Goal: Task Accomplishment & Management: Complete application form

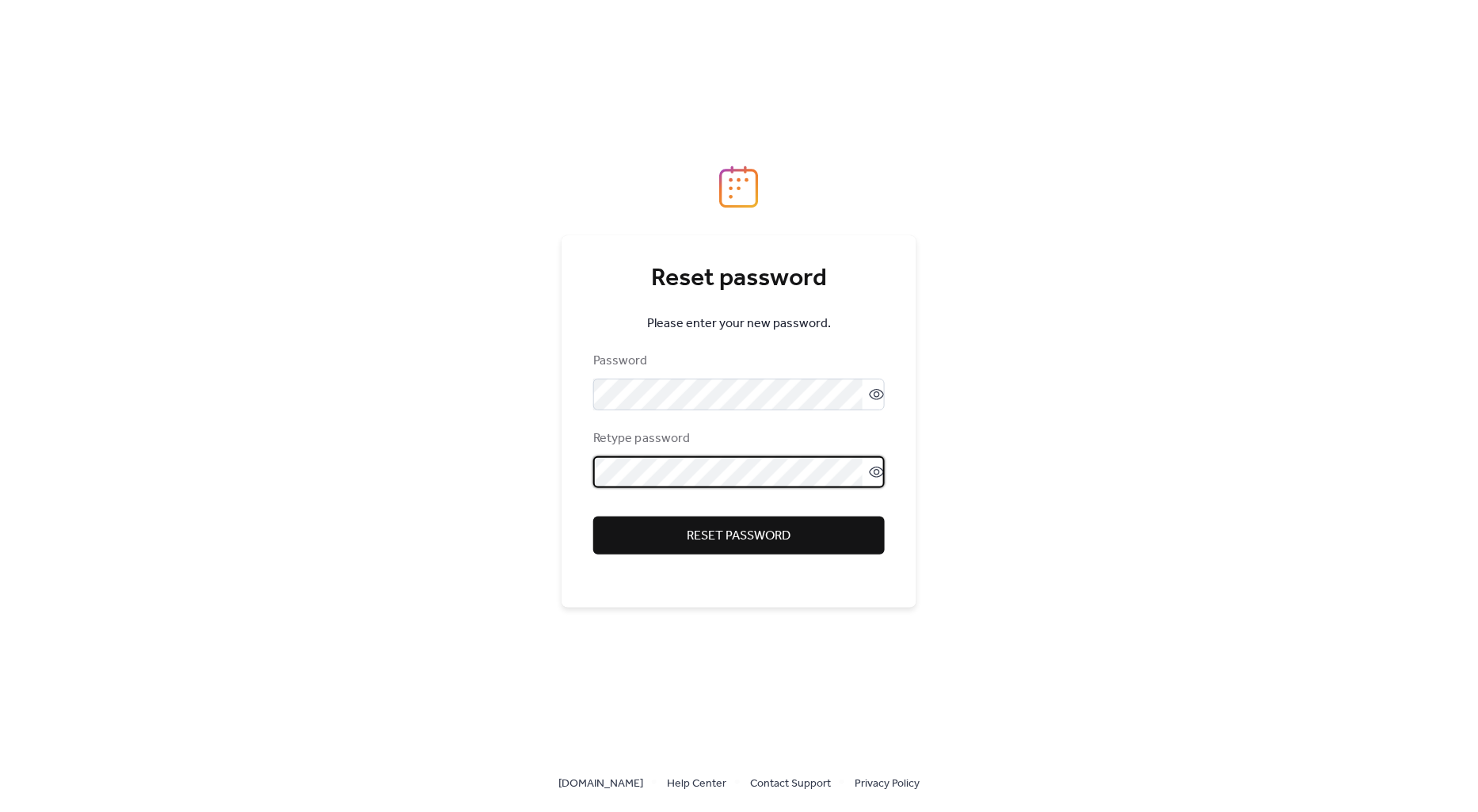
click at [735, 527] on span "Reset password" at bounding box center [739, 536] width 104 height 19
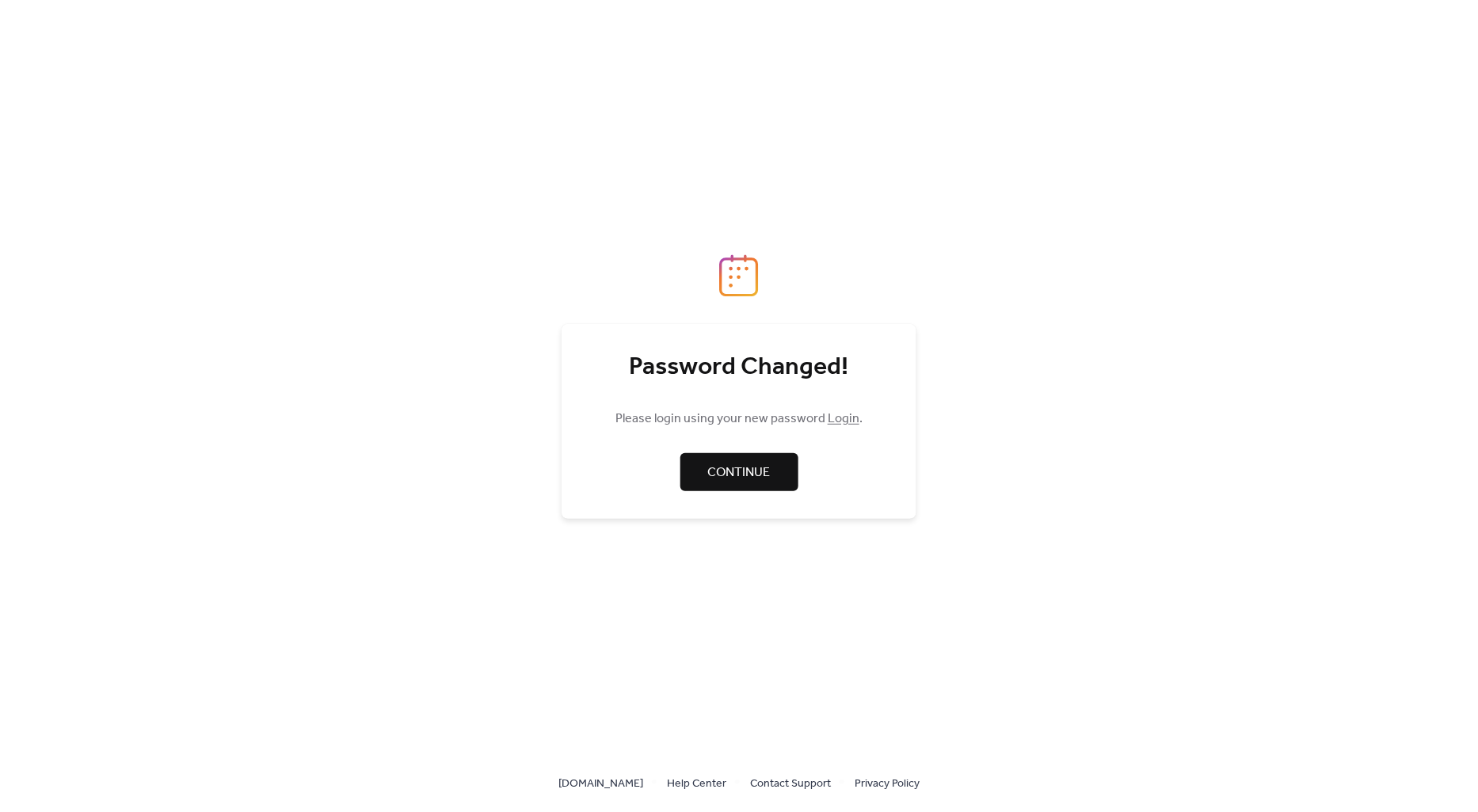
click at [729, 463] on span "Continue" at bounding box center [739, 472] width 62 height 19
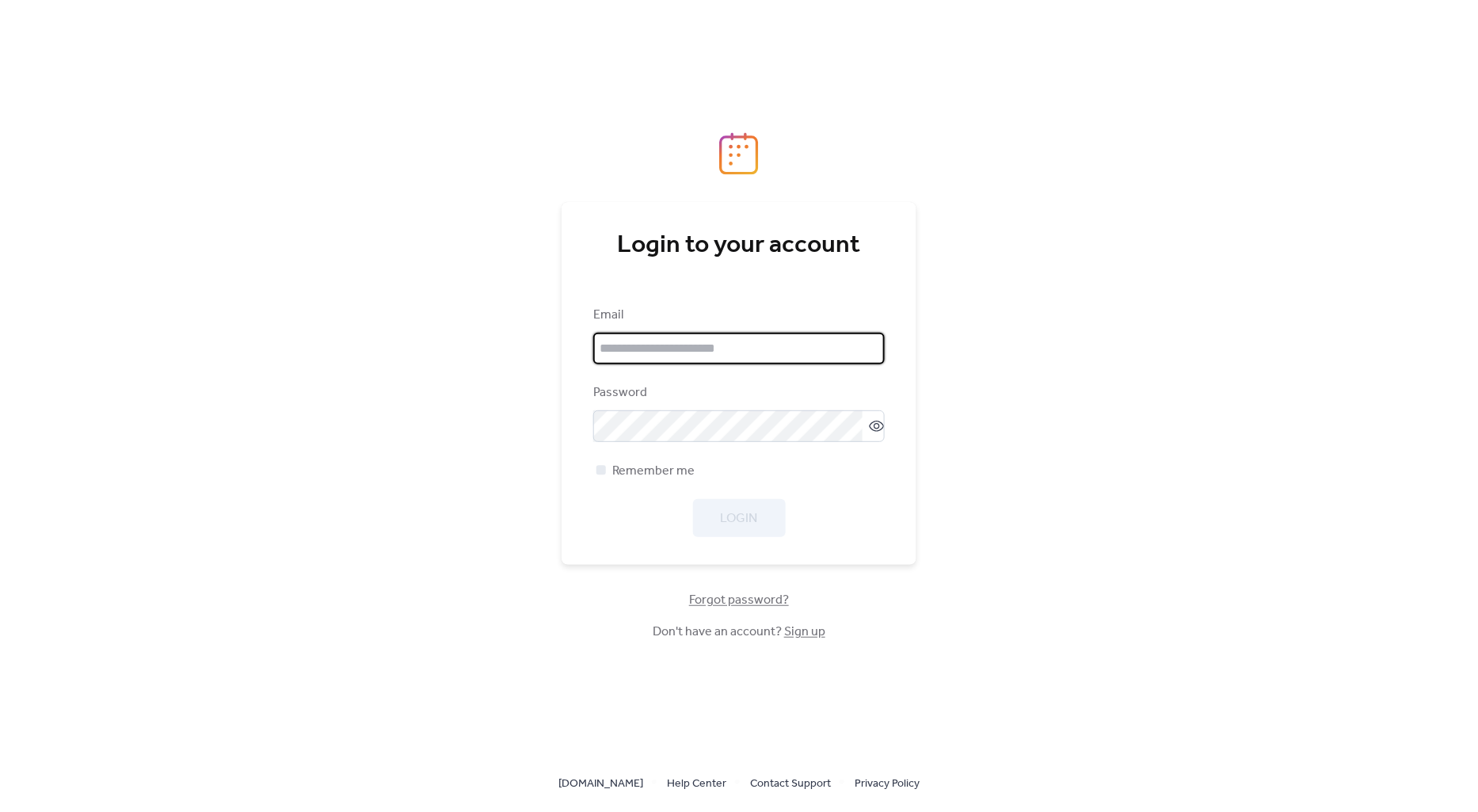
click at [680, 351] on input "email" at bounding box center [739, 348] width 292 height 32
type input "**********"
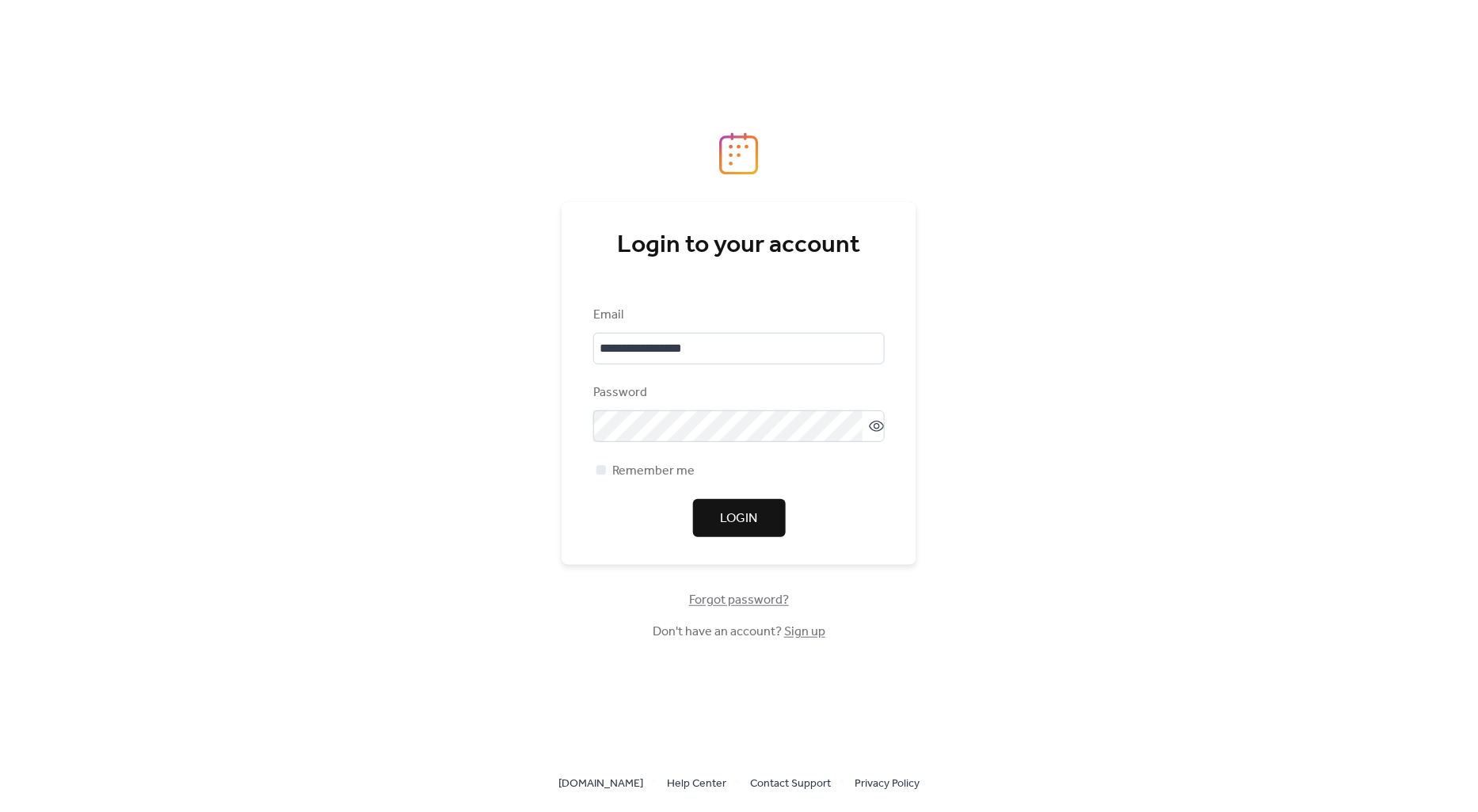
click at [727, 521] on span "Login" at bounding box center [739, 519] width 37 height 19
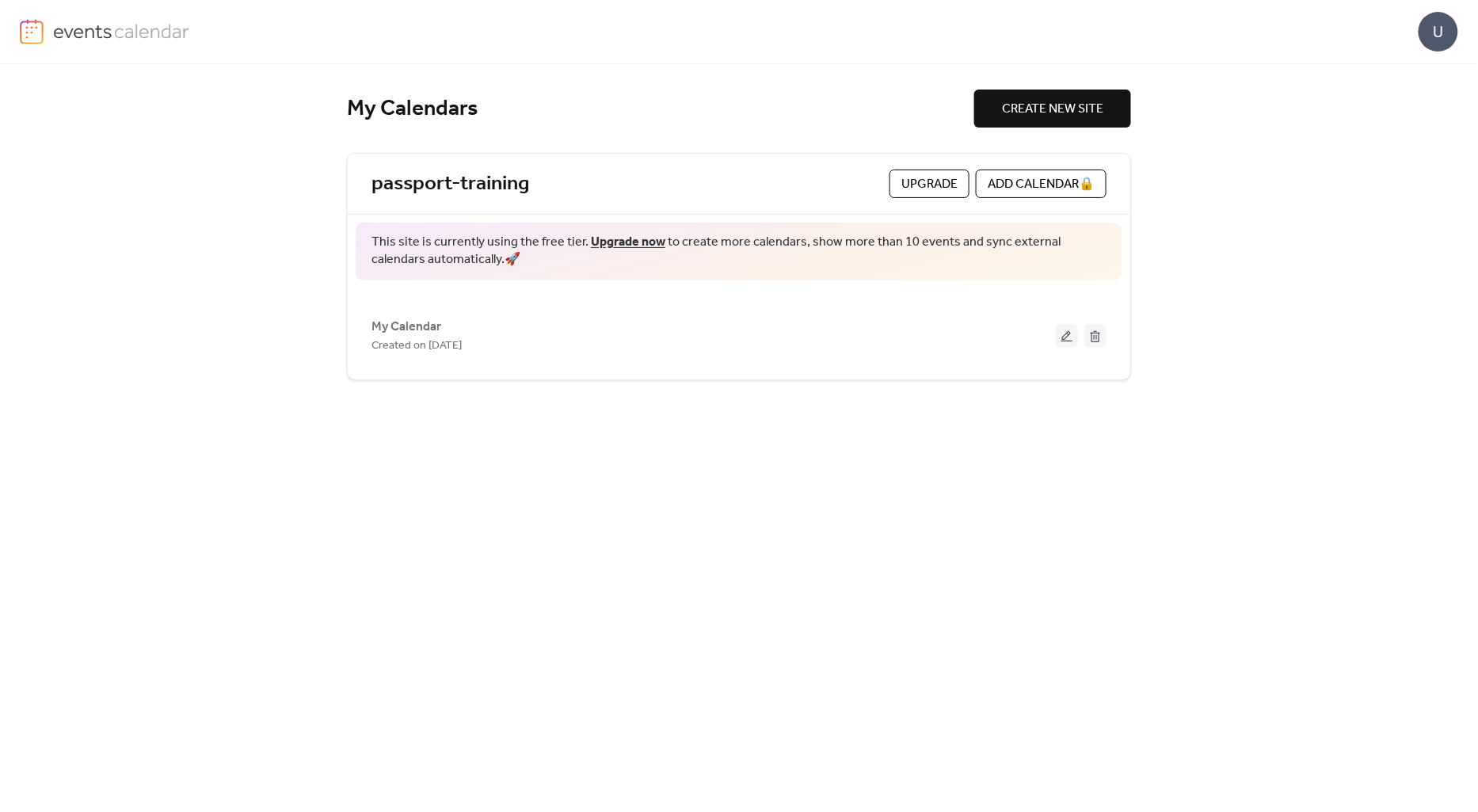
click at [1435, 32] on div "U" at bounding box center [1439, 32] width 40 height 40
click at [58, 37] on img at bounding box center [121, 31] width 137 height 24
click at [96, 505] on div "My Calendars CREATE NEW SITE passport-training Upgrade ADD CALENDAR 🔒 This site…" at bounding box center [739, 438] width 1478 height 748
drag, startPoint x: 1343, startPoint y: 495, endPoint x: 857, endPoint y: 507, distance: 486.1
click at [1340, 495] on div "My Calendars CREATE NEW SITE passport-training Upgrade ADD CALENDAR 🔒 This site…" at bounding box center [739, 438] width 1478 height 748
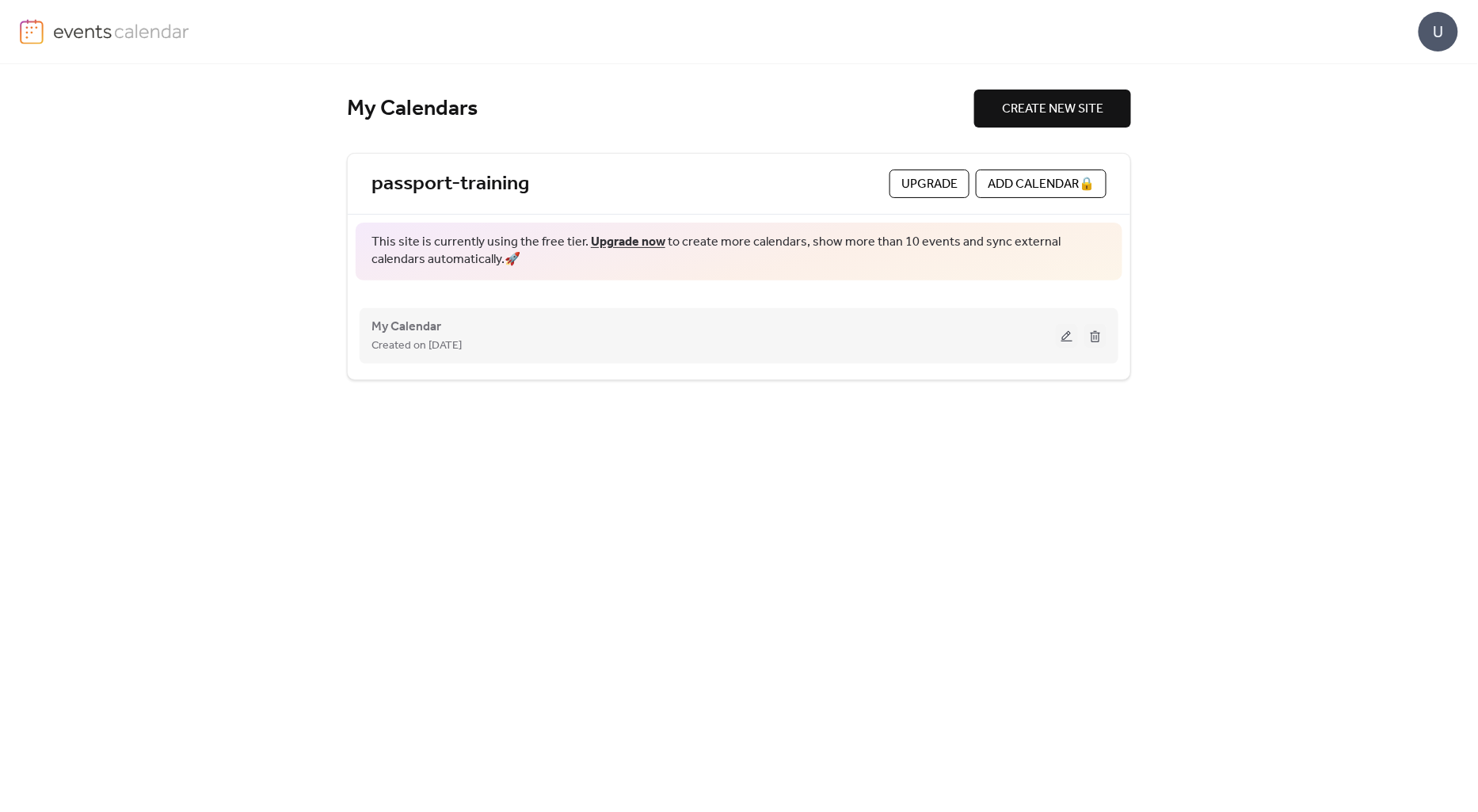
click at [1064, 333] on button at bounding box center [1067, 336] width 22 height 24
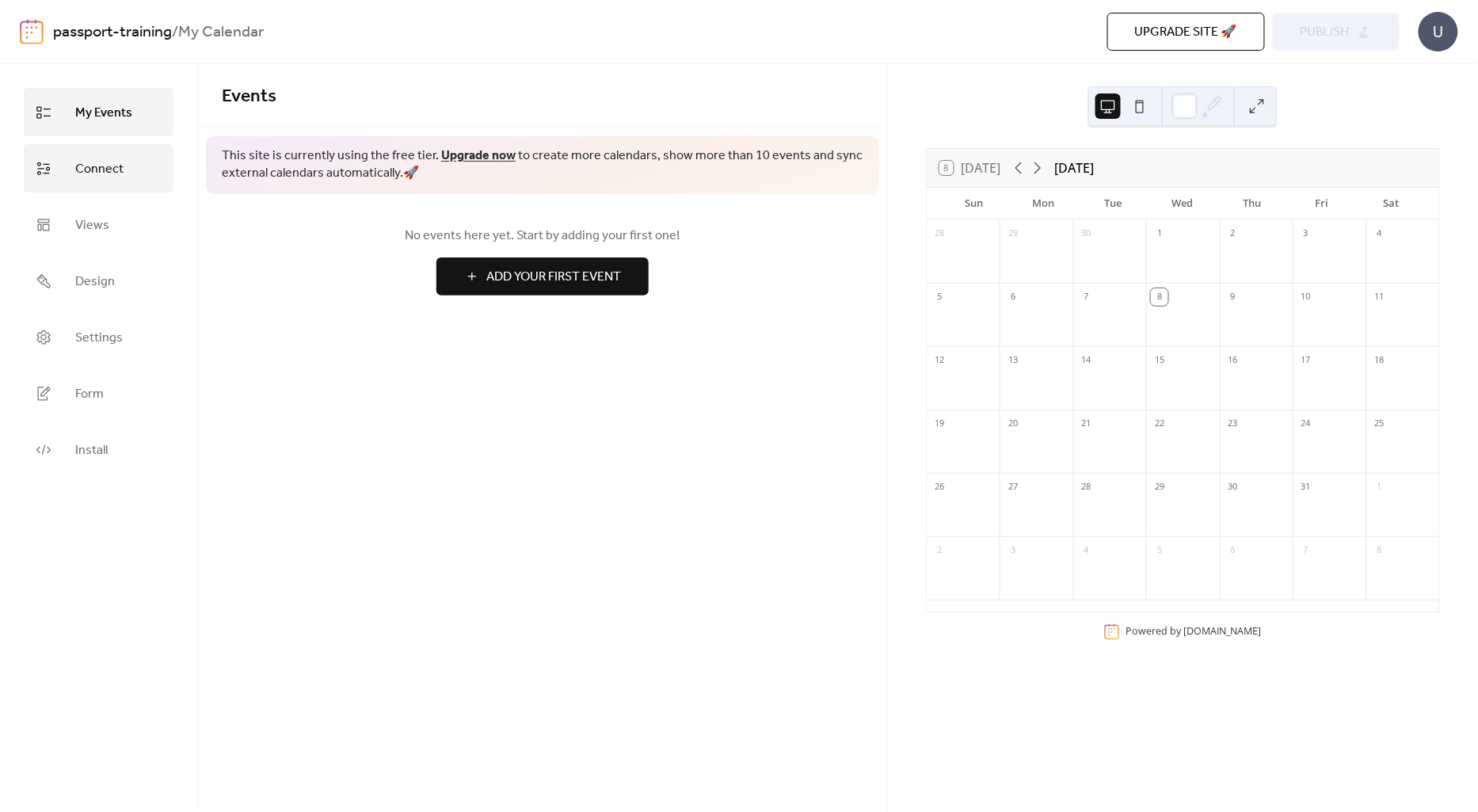
click at [67, 170] on link "Connect" at bounding box center [99, 168] width 150 height 48
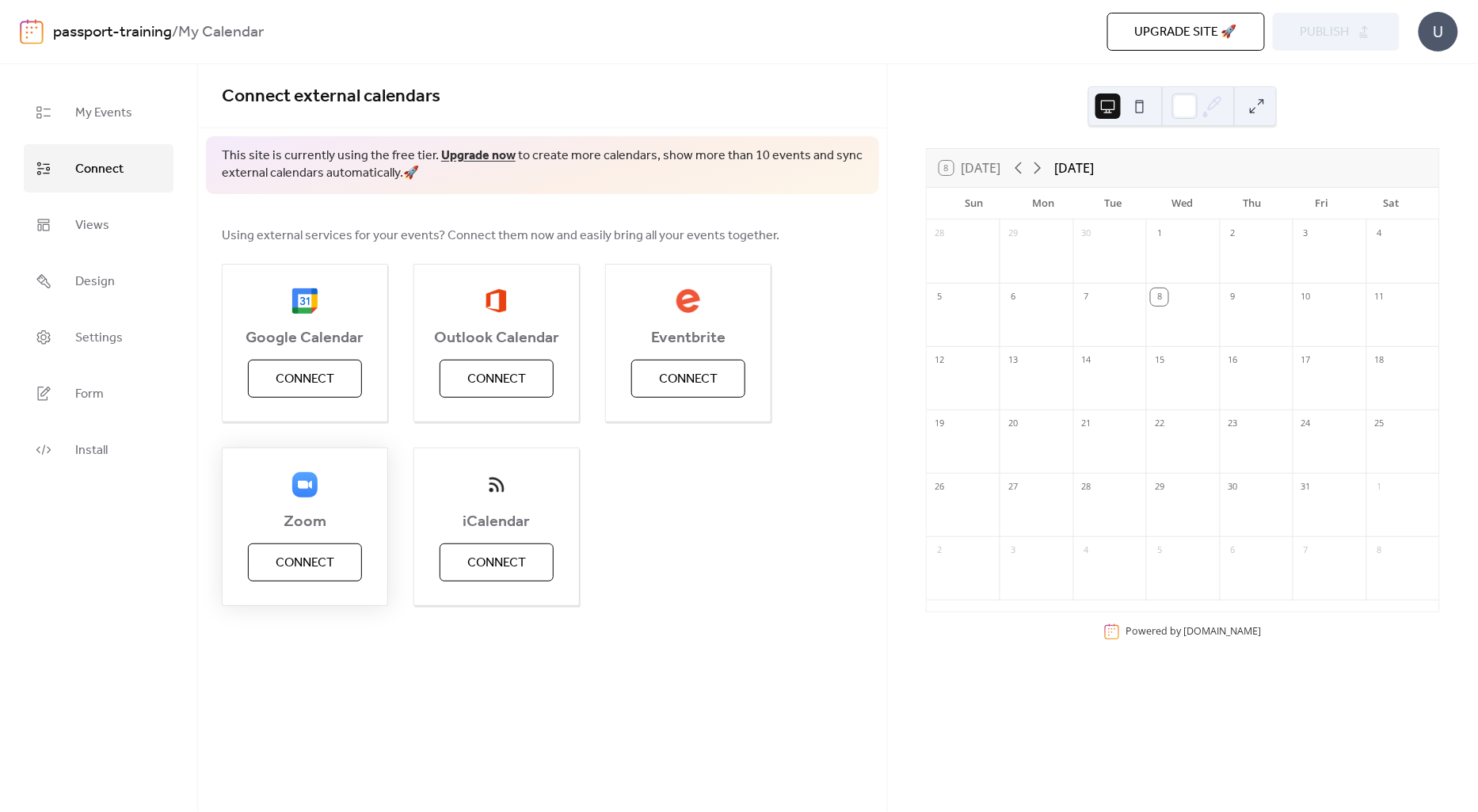
click at [291, 554] on span "Connect" at bounding box center [305, 563] width 59 height 19
click at [292, 566] on div "Zoom Connect" at bounding box center [305, 526] width 166 height 159
click at [132, 547] on div "My Events Connect Views Design Settings Form Install" at bounding box center [99, 438] width 198 height 748
click at [327, 566] on div "Zoom Connect" at bounding box center [305, 526] width 166 height 159
drag, startPoint x: 362, startPoint y: 662, endPoint x: 367, endPoint y: 677, distance: 15.8
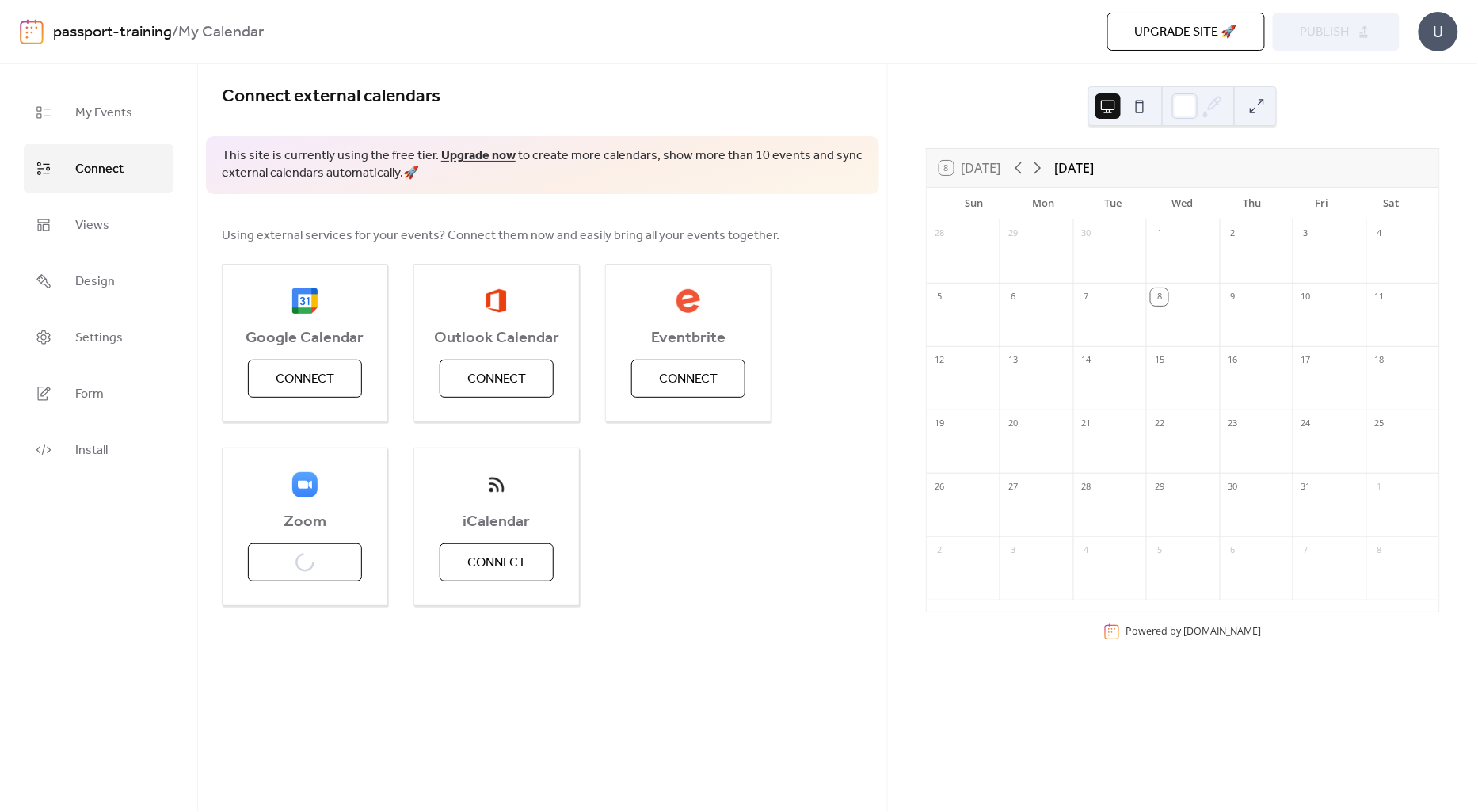
click at [362, 665] on div "Connect external calendars This site is currently using the free tier. Upgrade …" at bounding box center [542, 367] width 689 height 605
click at [702, 597] on div "Google Calendar Connect Outlook Calendar Connect Eventbrite Connect Zoom Connec…" at bounding box center [543, 435] width 642 height 342
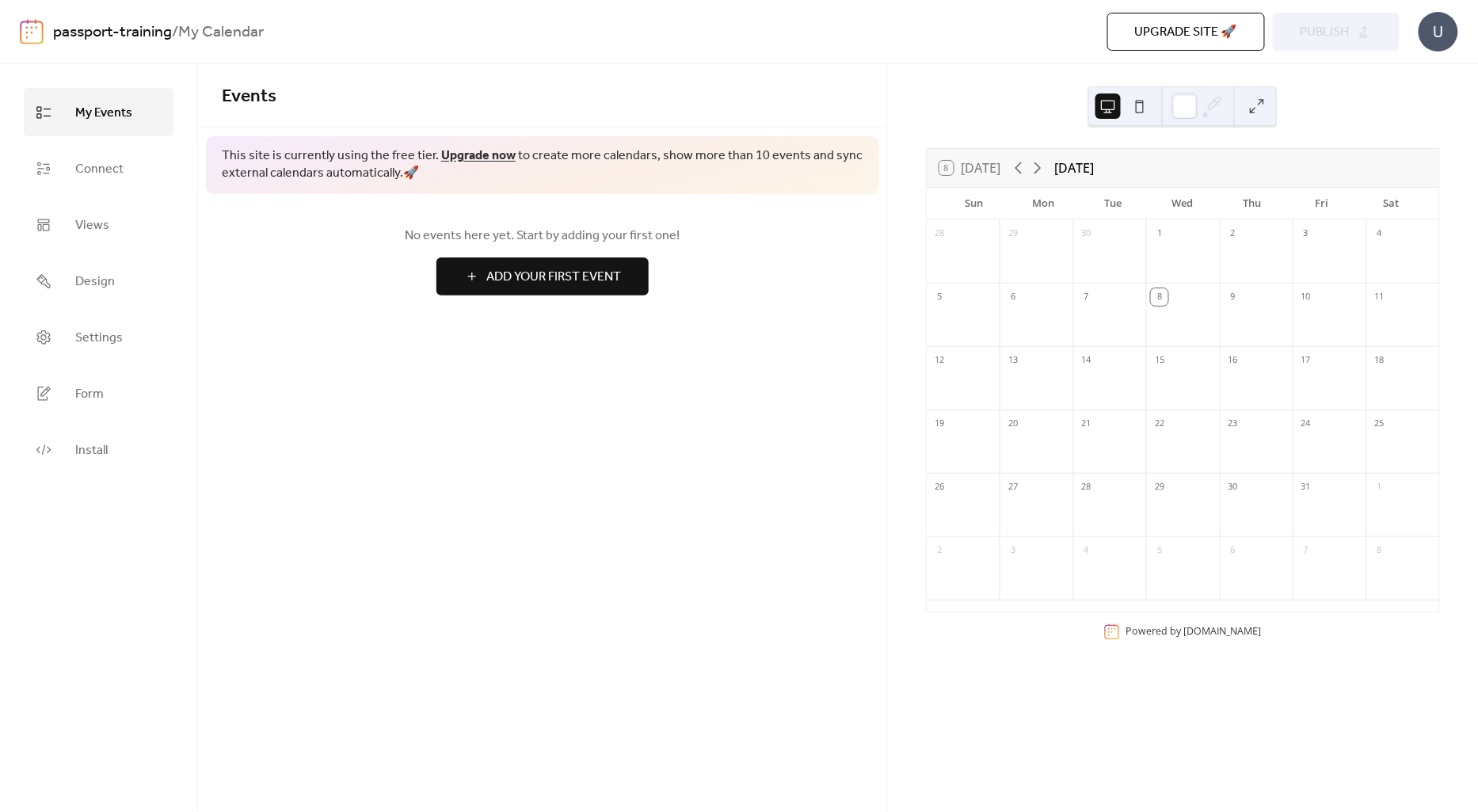
click at [391, 444] on div "Events This site is currently using the free tier. Upgrade now to create more c…" at bounding box center [542, 438] width 689 height 748
click at [132, 169] on link "Connect" at bounding box center [99, 168] width 150 height 48
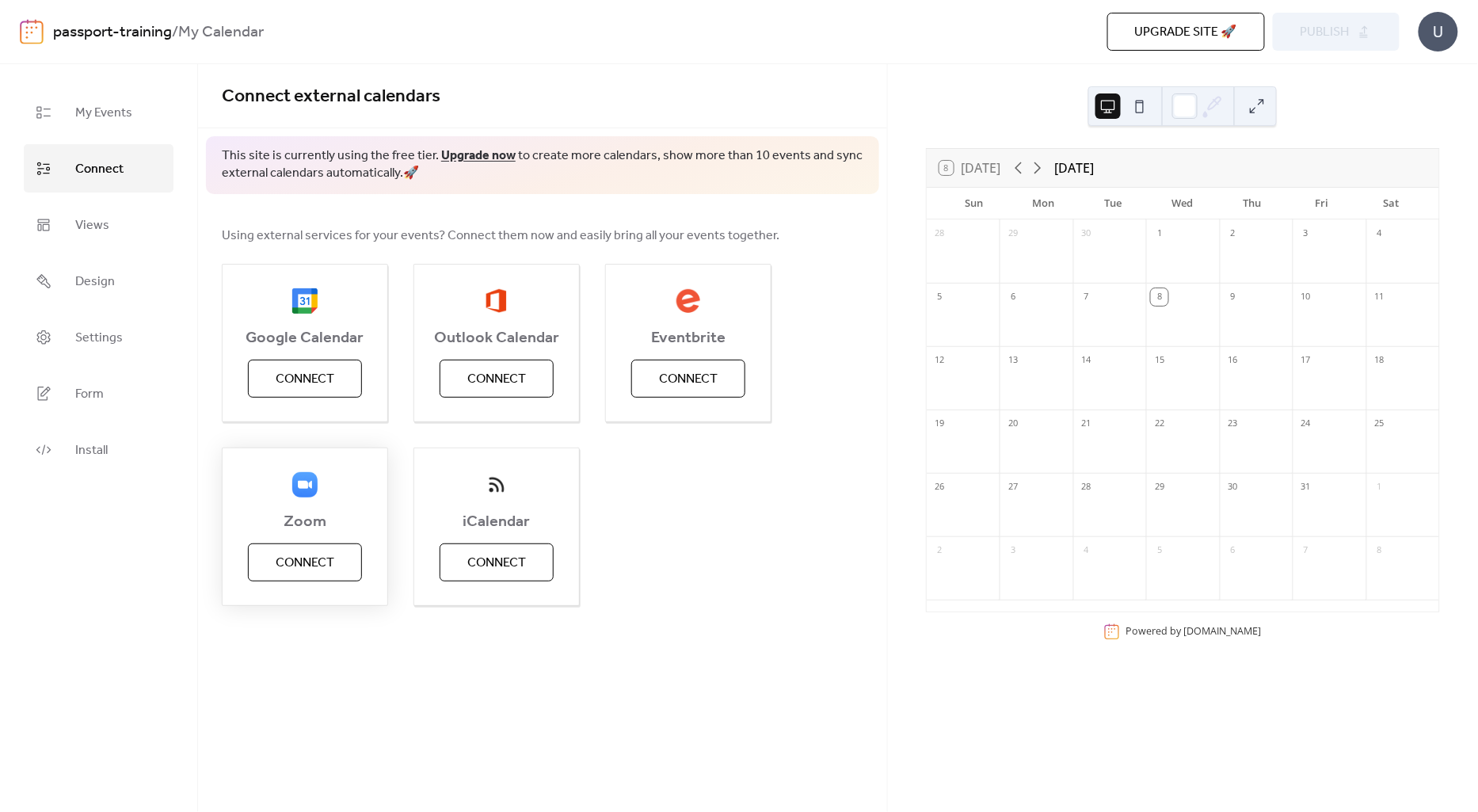
click at [317, 577] on button "Connect" at bounding box center [304, 563] width 114 height 38
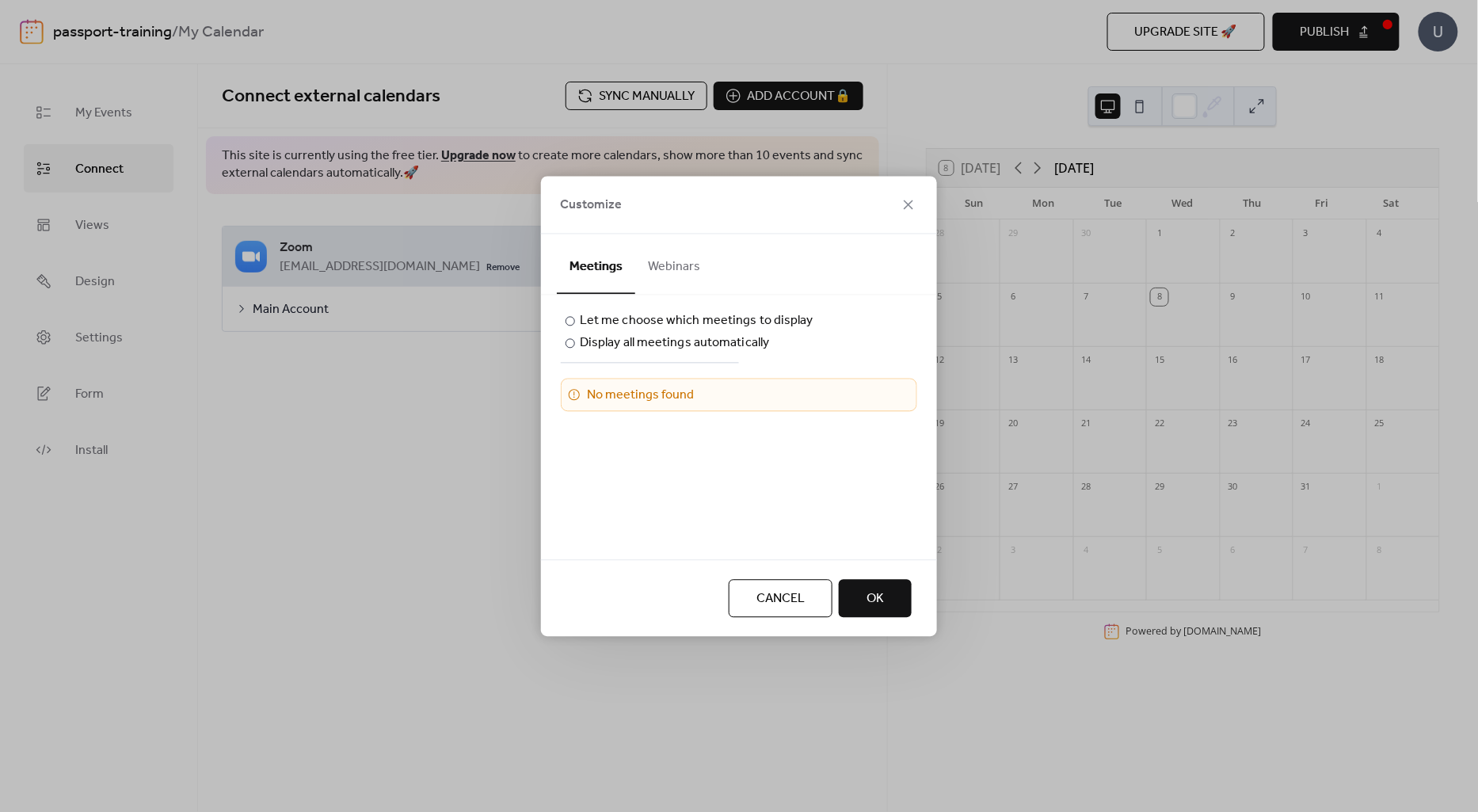
click at [673, 271] on button "Webinars" at bounding box center [673, 263] width 77 height 59
click at [893, 602] on button "OK" at bounding box center [875, 598] width 73 height 38
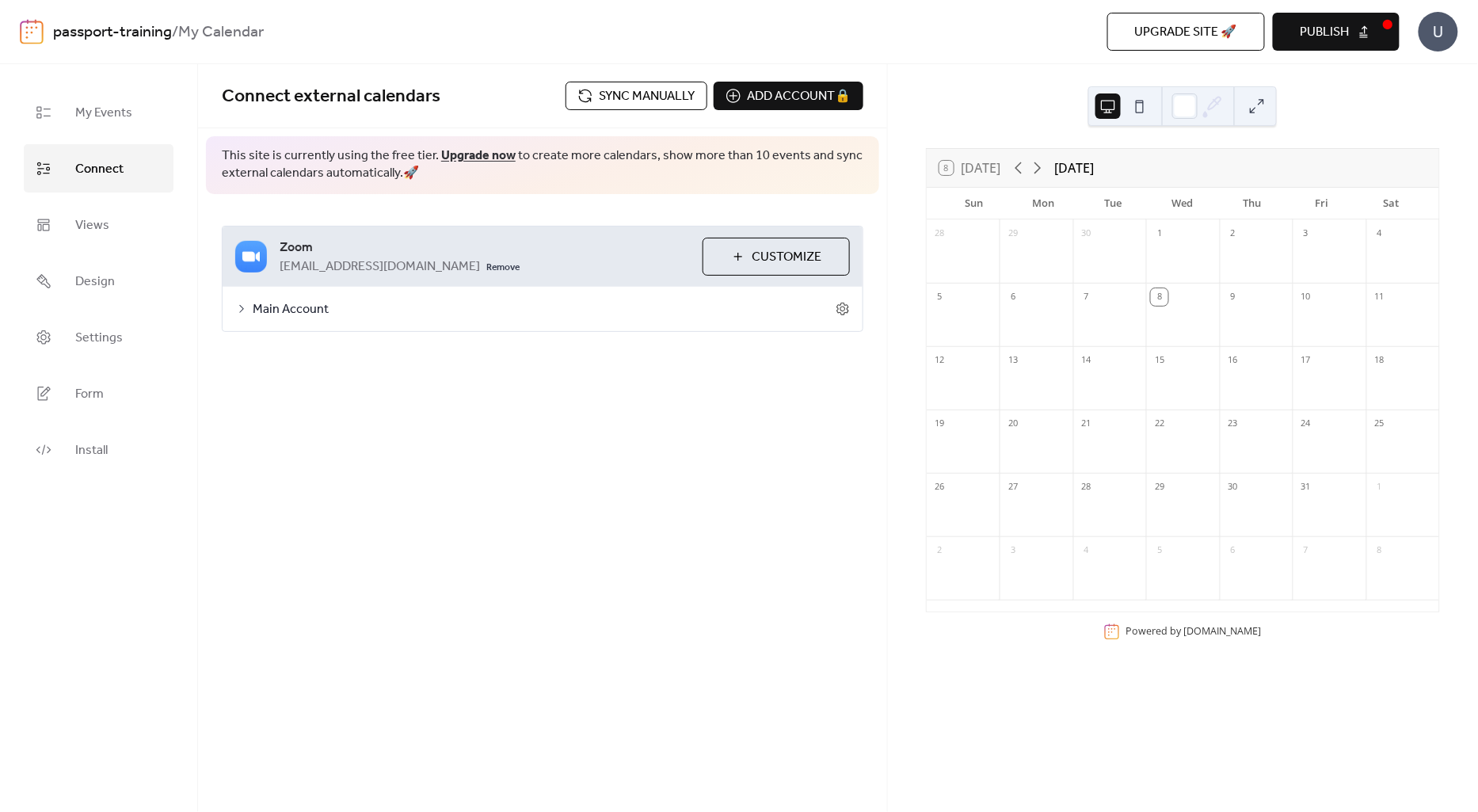
click at [244, 307] on icon at bounding box center [241, 308] width 12 height 12
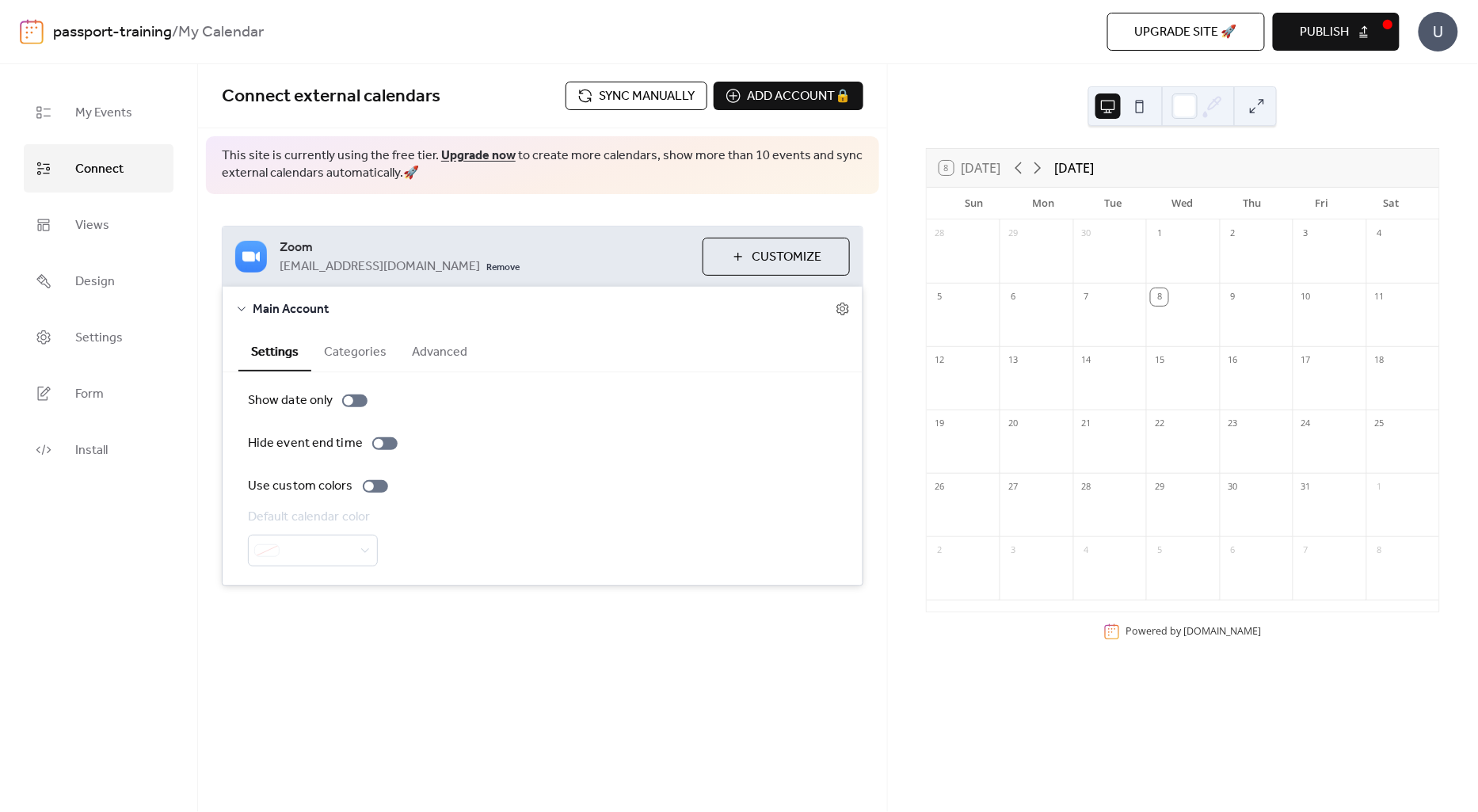
click at [732, 642] on div "Connect external calendars Sync manually Add account 🔒 🔒 This site is currently…" at bounding box center [542, 357] width 689 height 585
click at [758, 258] on span "Customize" at bounding box center [787, 257] width 70 height 19
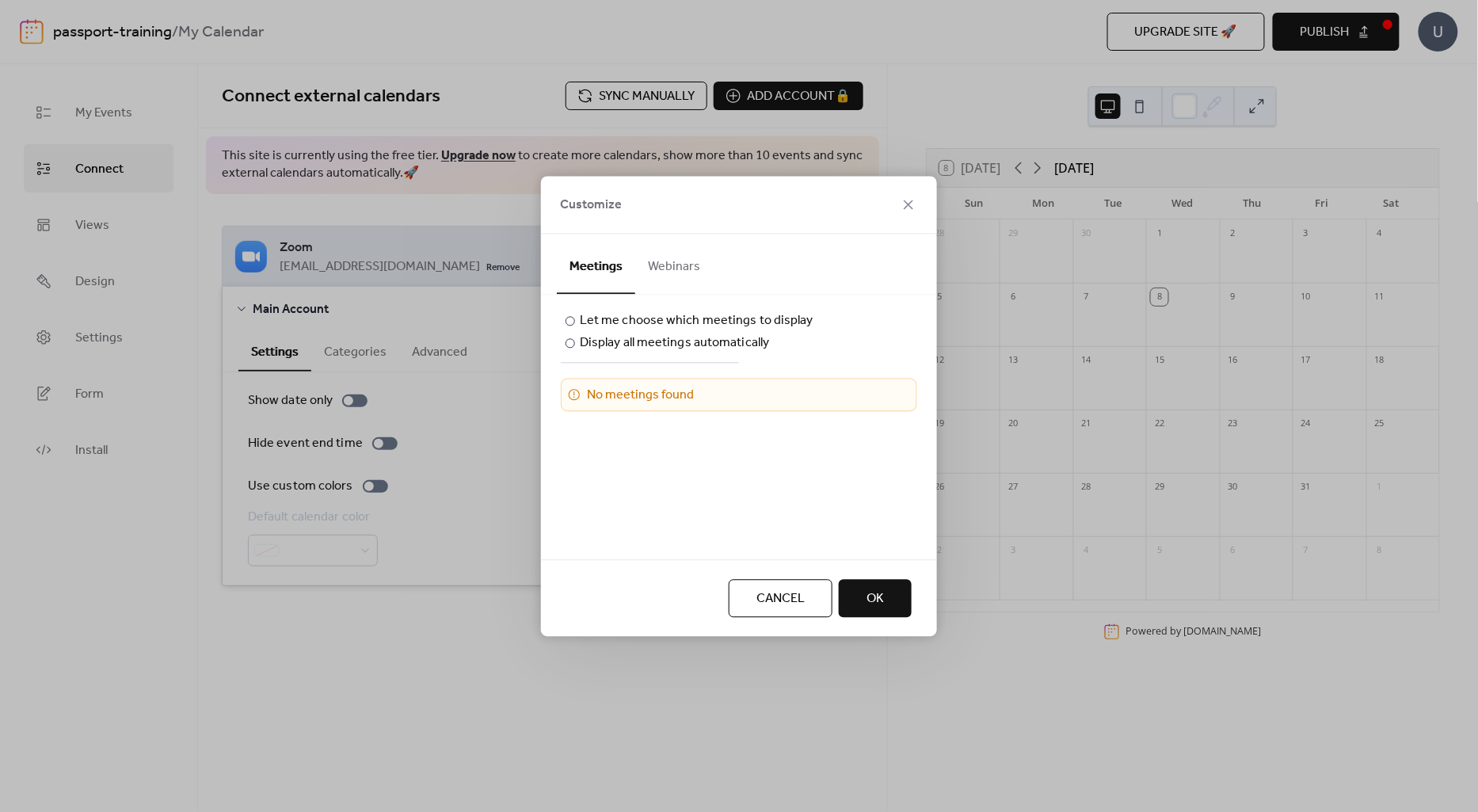
click at [682, 273] on button "Webinars" at bounding box center [673, 263] width 77 height 59
click at [890, 594] on button "OK" at bounding box center [875, 598] width 73 height 38
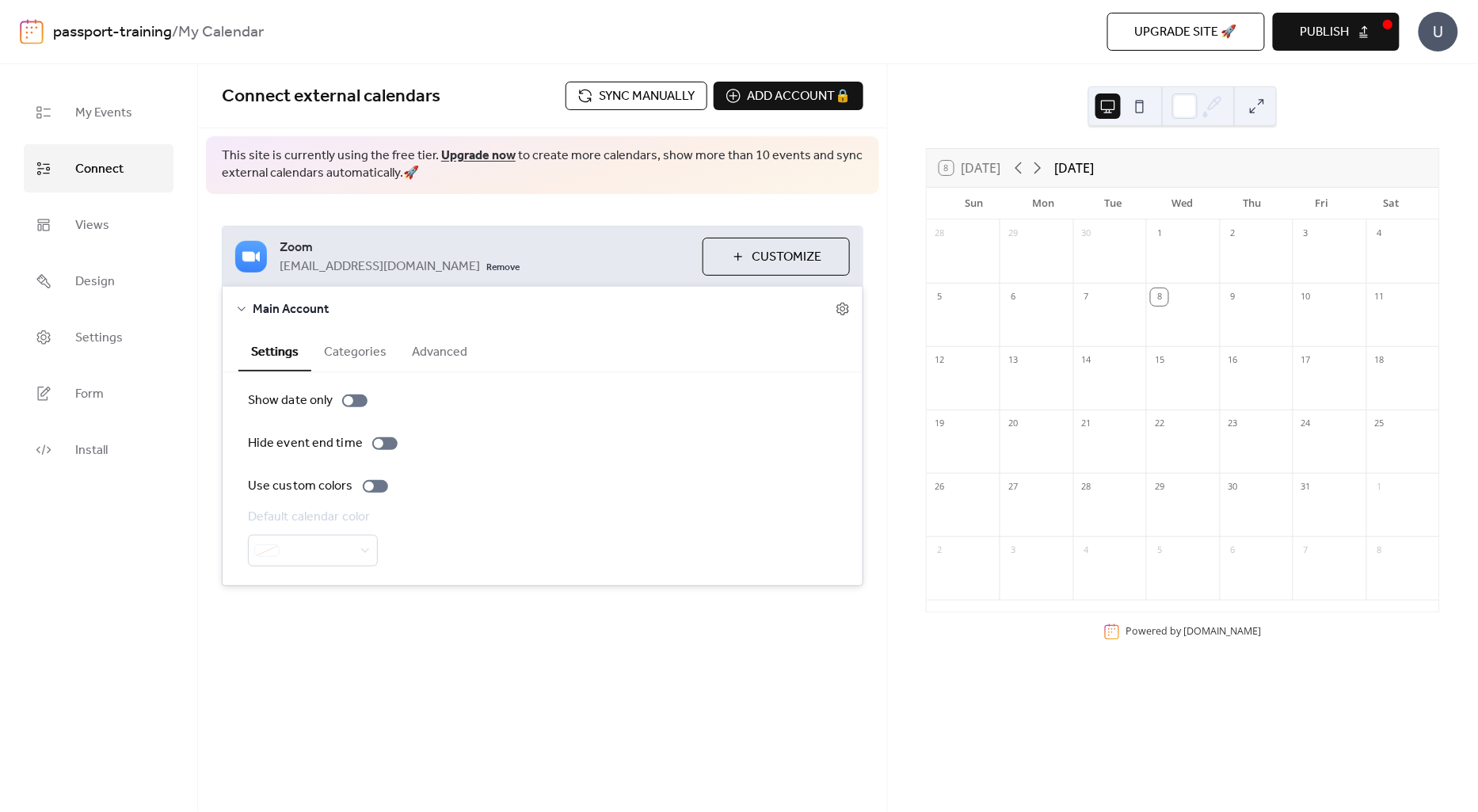
click at [1170, 364] on div "15" at bounding box center [1183, 358] width 73 height 25
click at [109, 113] on span "My Events" at bounding box center [104, 113] width 57 height 25
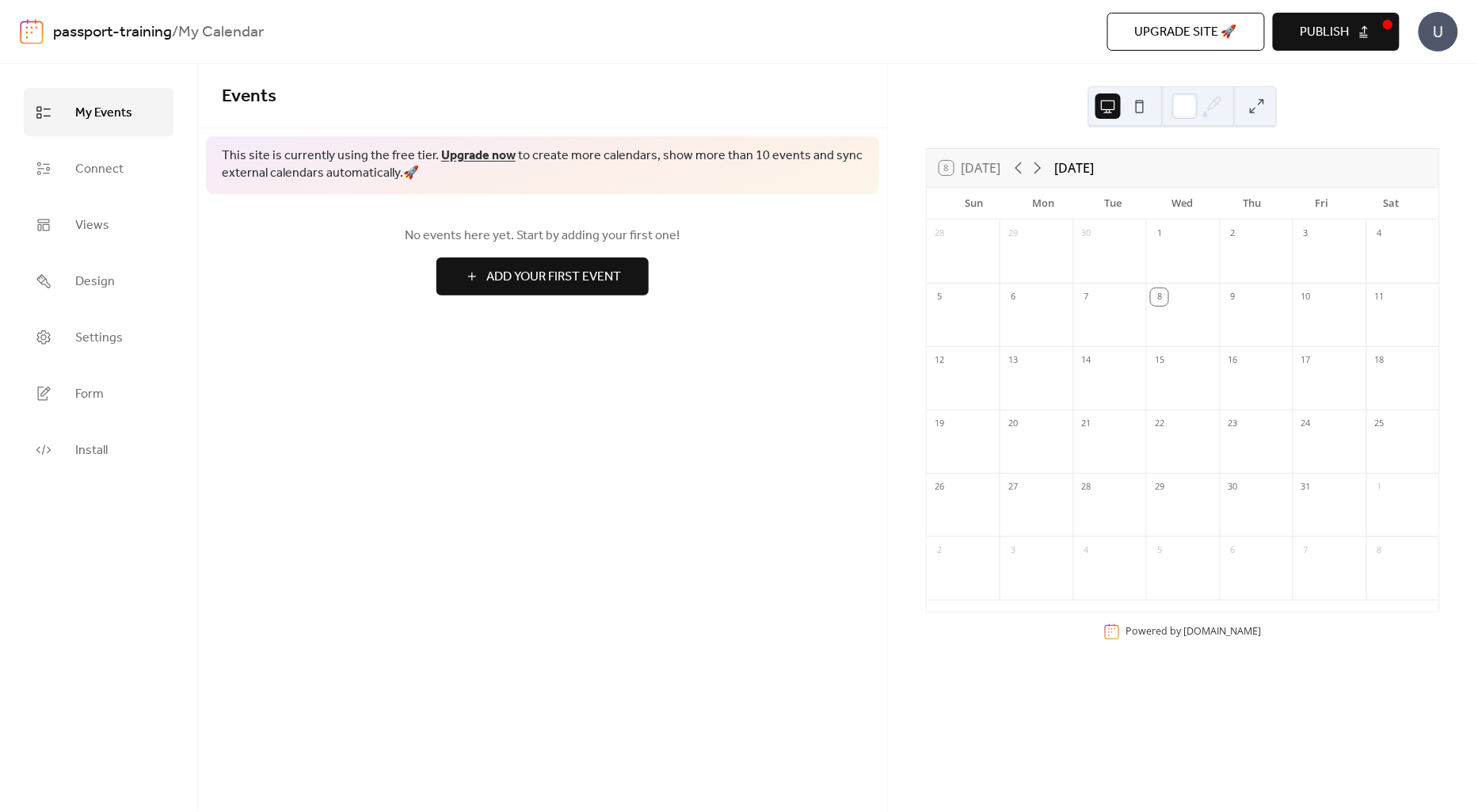
click at [567, 273] on span "Add Your First Event" at bounding box center [554, 277] width 135 height 19
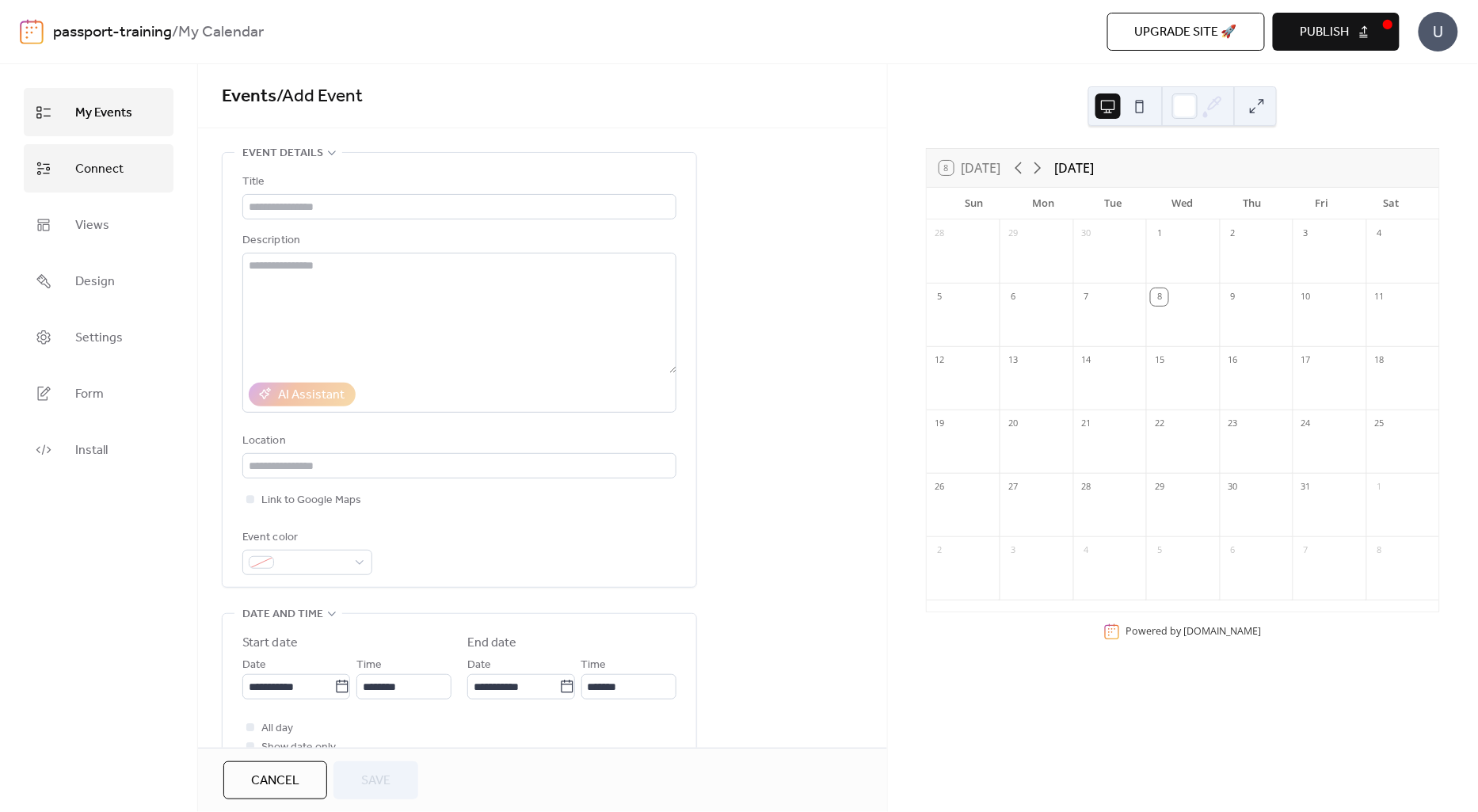
click at [93, 176] on span "Connect" at bounding box center [100, 170] width 48 height 25
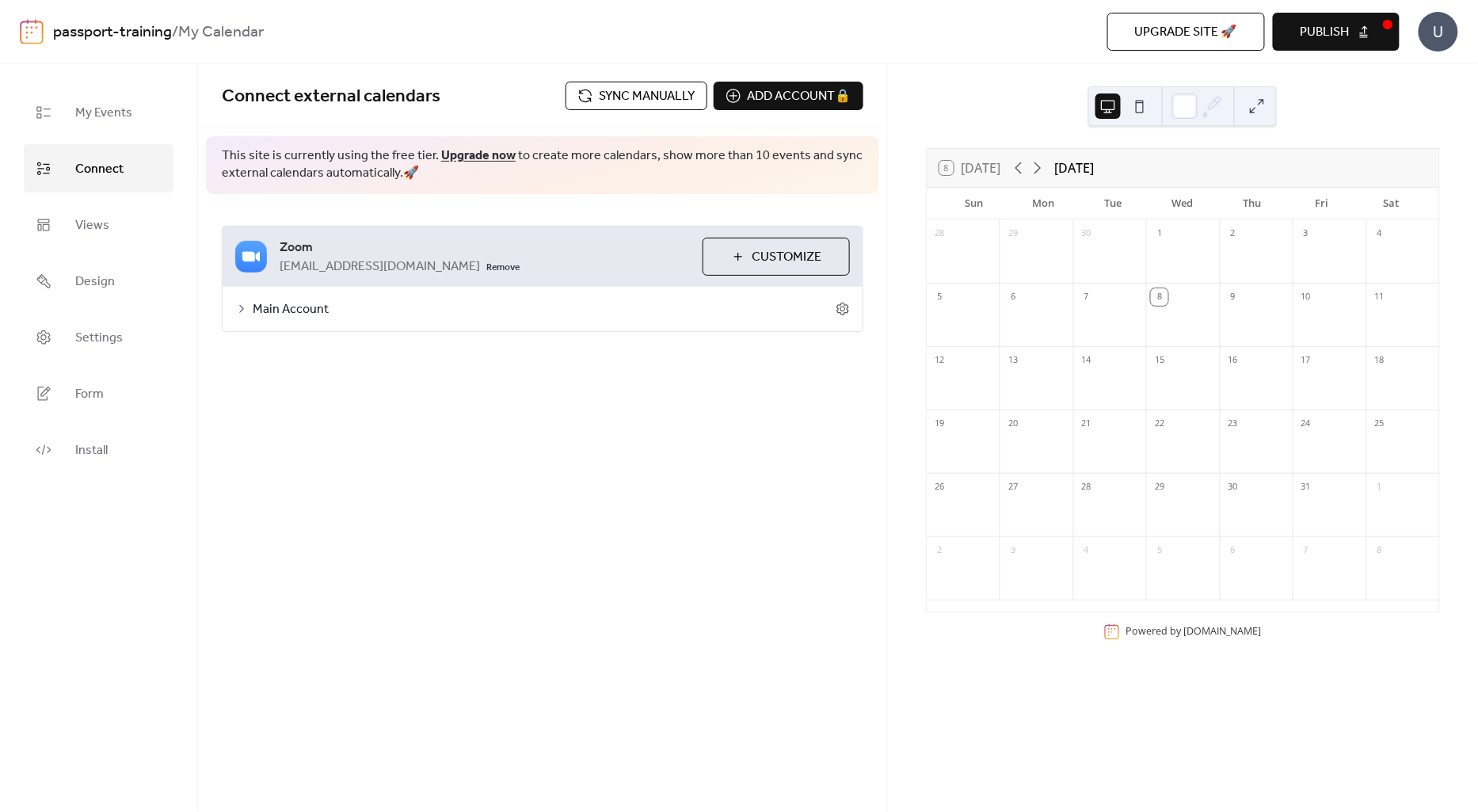
click at [642, 100] on span "Sync manually" at bounding box center [647, 96] width 96 height 19
click at [841, 312] on icon at bounding box center [842, 308] width 12 height 12
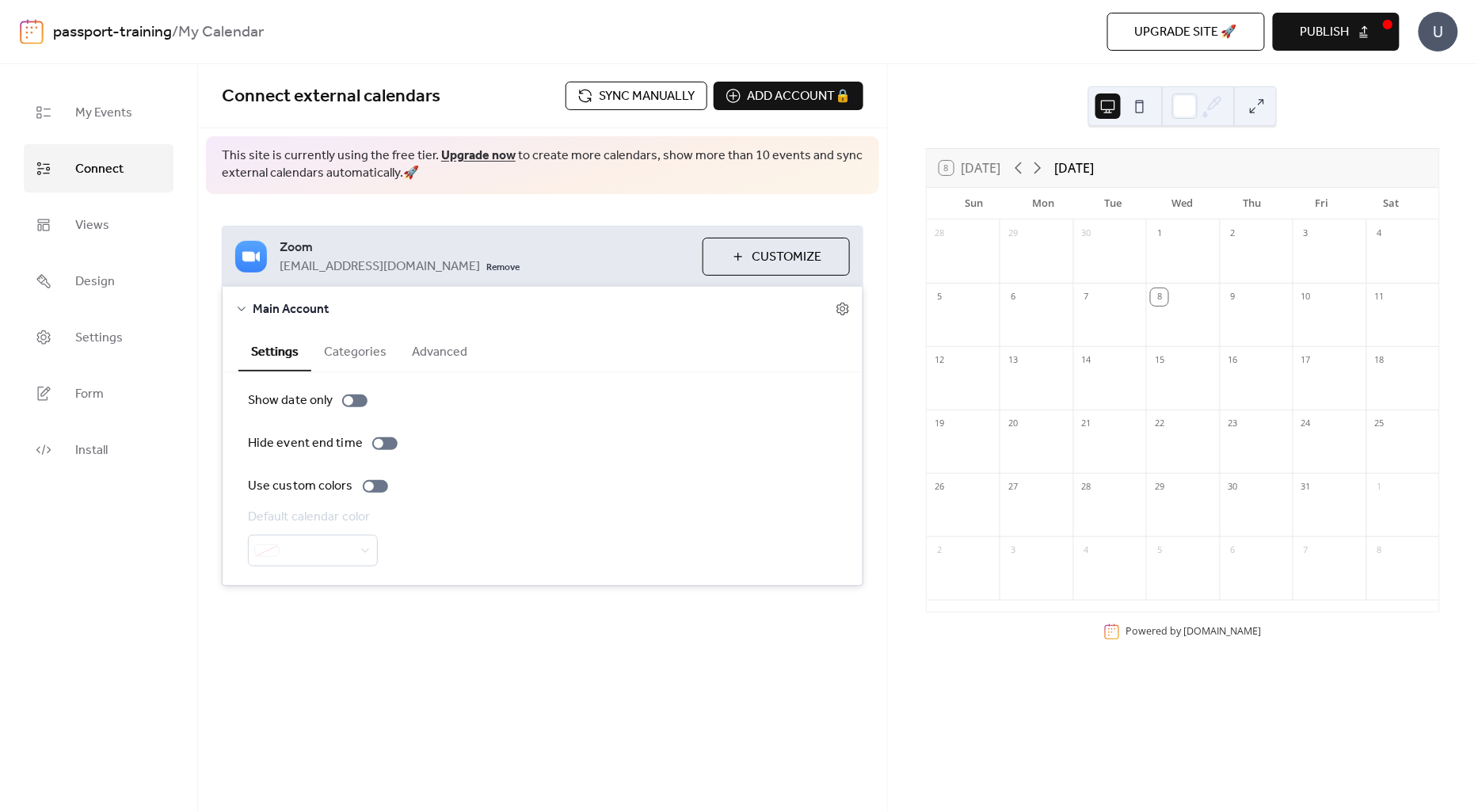
click at [333, 622] on div "Connect external calendars Sync manually Add account 🔒 🔒 This site is currently…" at bounding box center [542, 357] width 689 height 585
click at [137, 559] on div "My Events Connect Views Design Settings Form Install" at bounding box center [99, 438] width 198 height 748
click at [711, 588] on div "Zoom rforde@pass-port.com Remove Customize Main Account Settings Categories Adv…" at bounding box center [542, 406] width 689 height 424
click at [1170, 385] on div at bounding box center [1183, 387] width 73 height 32
click at [1158, 361] on div "15" at bounding box center [1160, 360] width 17 height 17
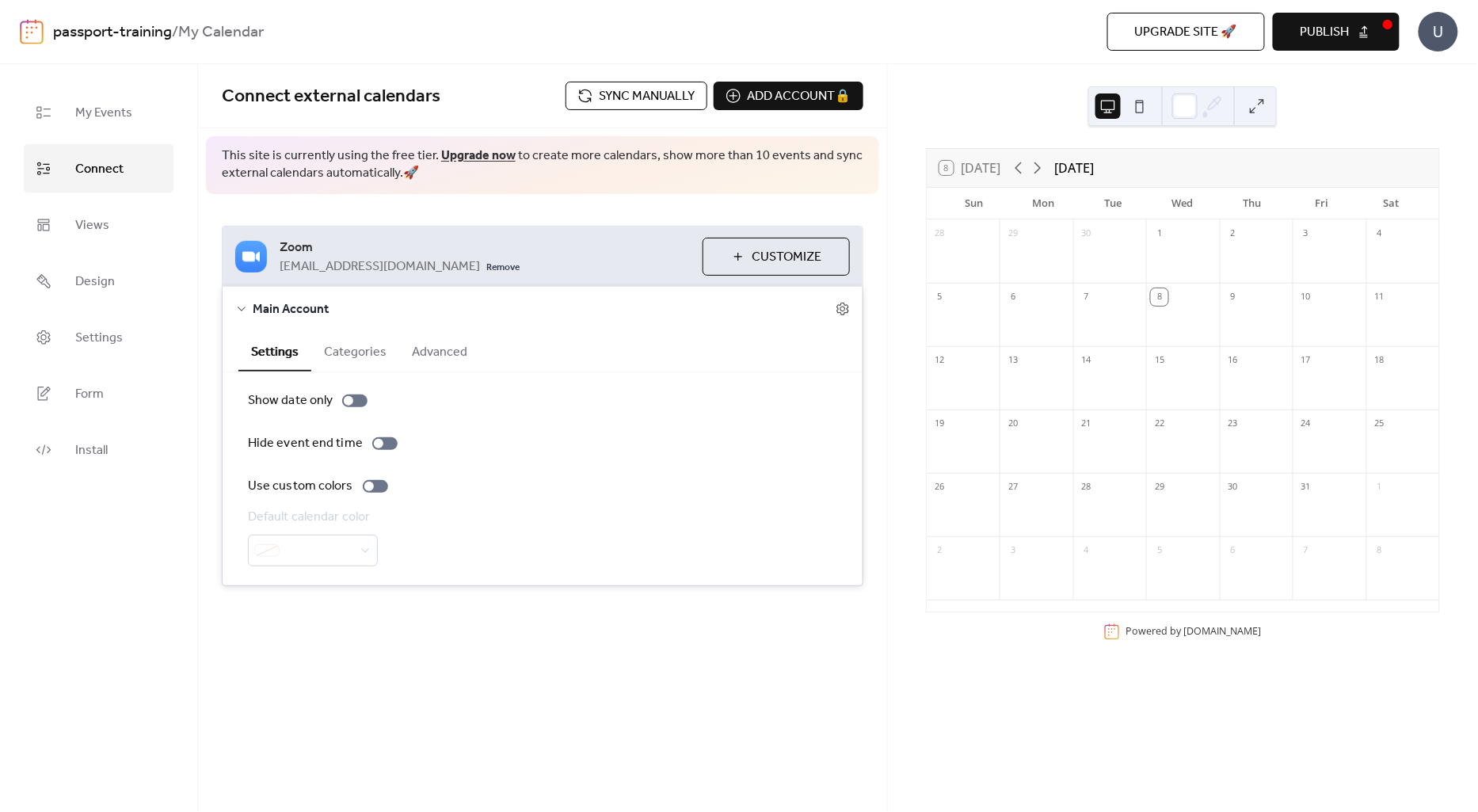
click at [257, 703] on div "Connect external calendars Sync manually Add account 🔒 🔒 This site is currently…" at bounding box center [542, 438] width 689 height 748
click at [106, 121] on span "My Events" at bounding box center [104, 113] width 57 height 25
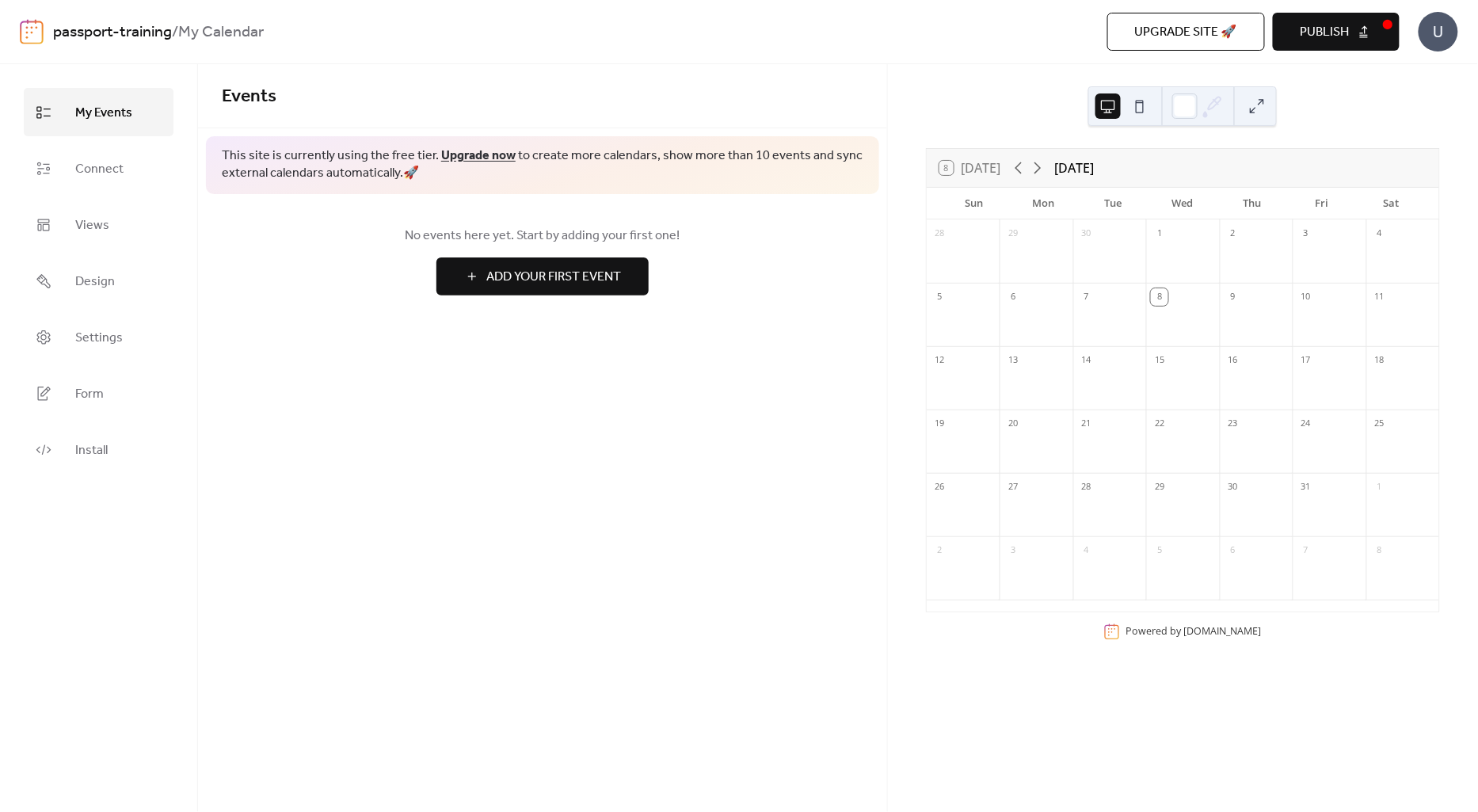
click at [529, 275] on span "Add Your First Event" at bounding box center [554, 277] width 135 height 19
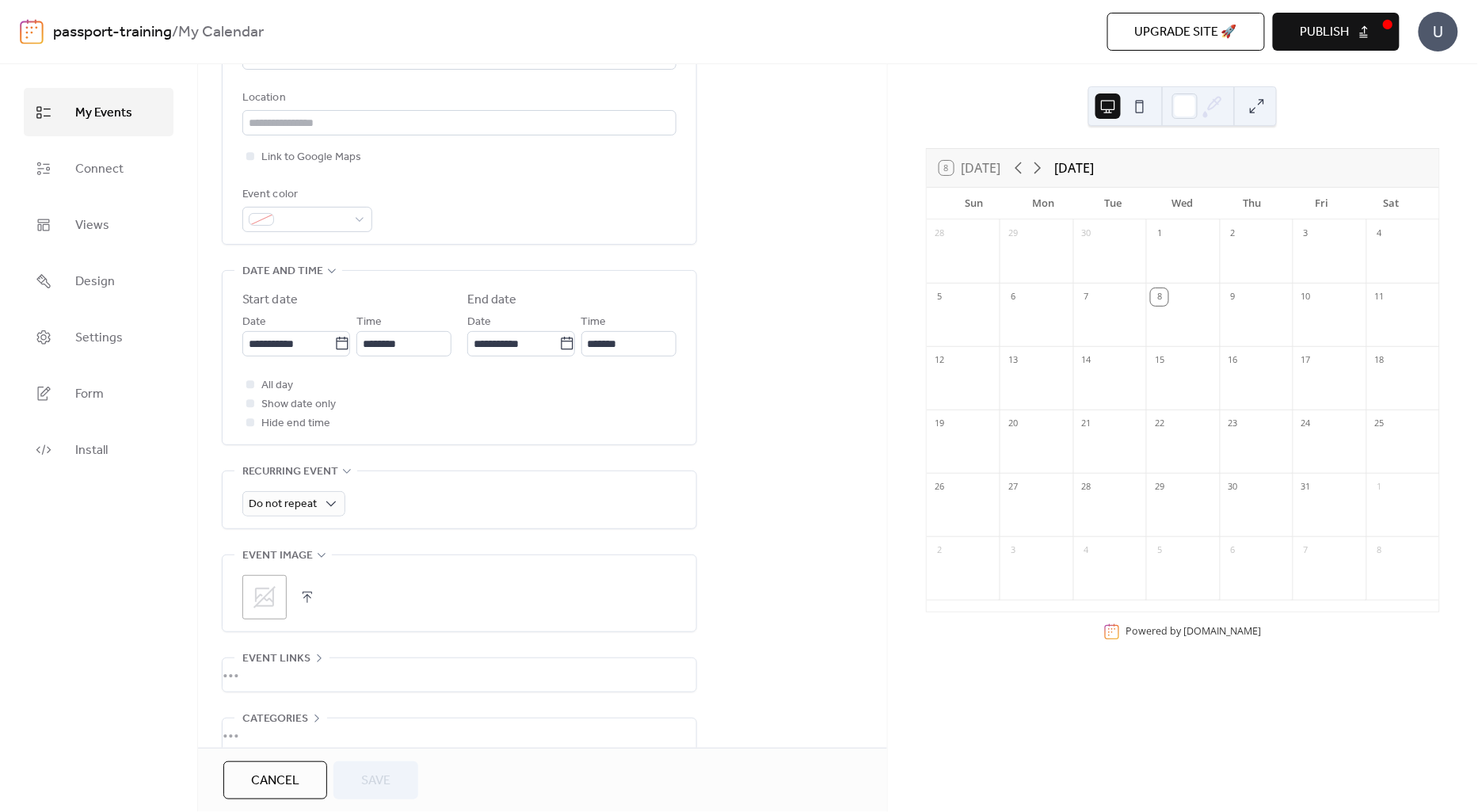
scroll to position [255, 0]
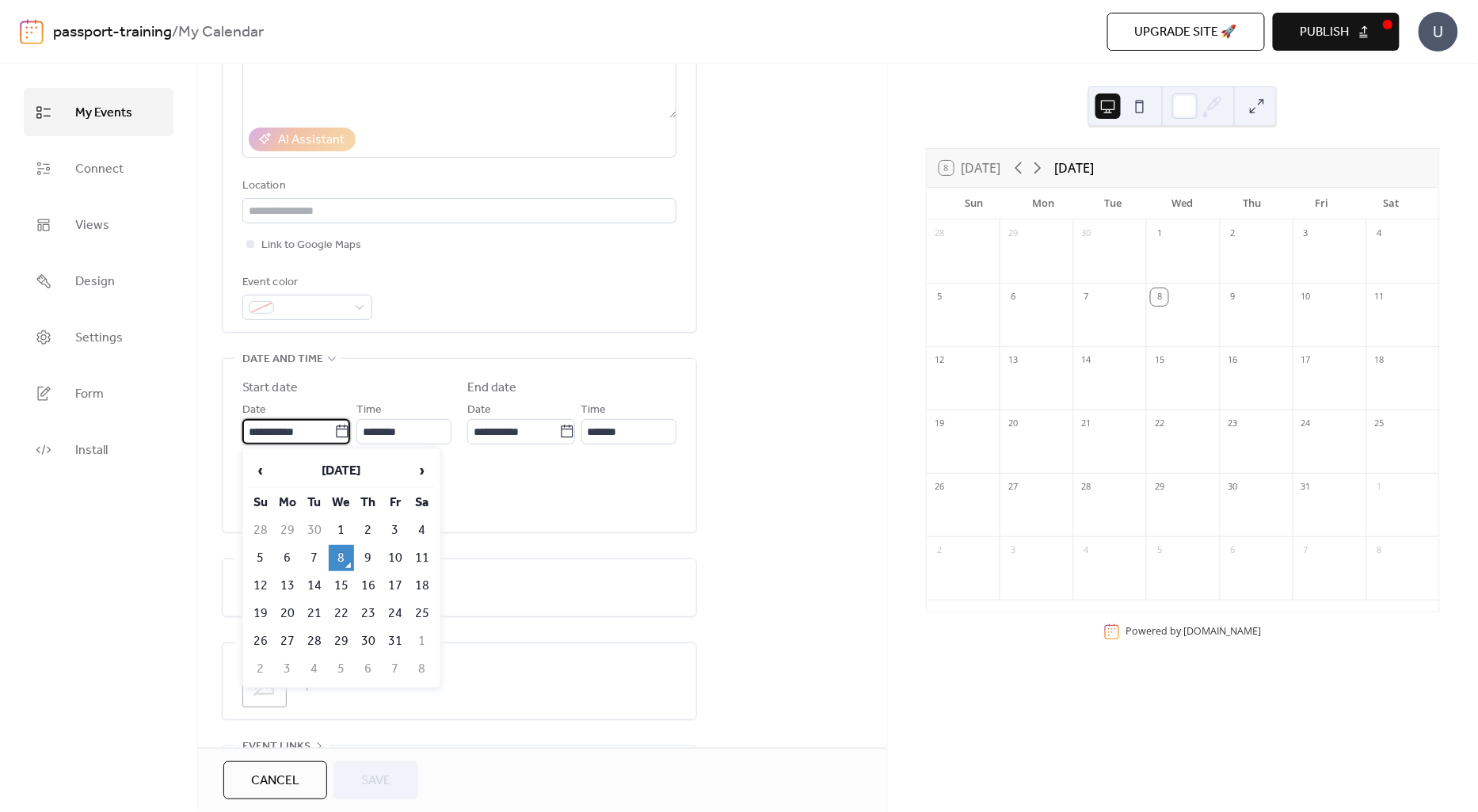
click at [266, 428] on input "**********" at bounding box center [288, 431] width 92 height 25
click at [349, 618] on td "22" at bounding box center [341, 613] width 25 height 26
type input "**********"
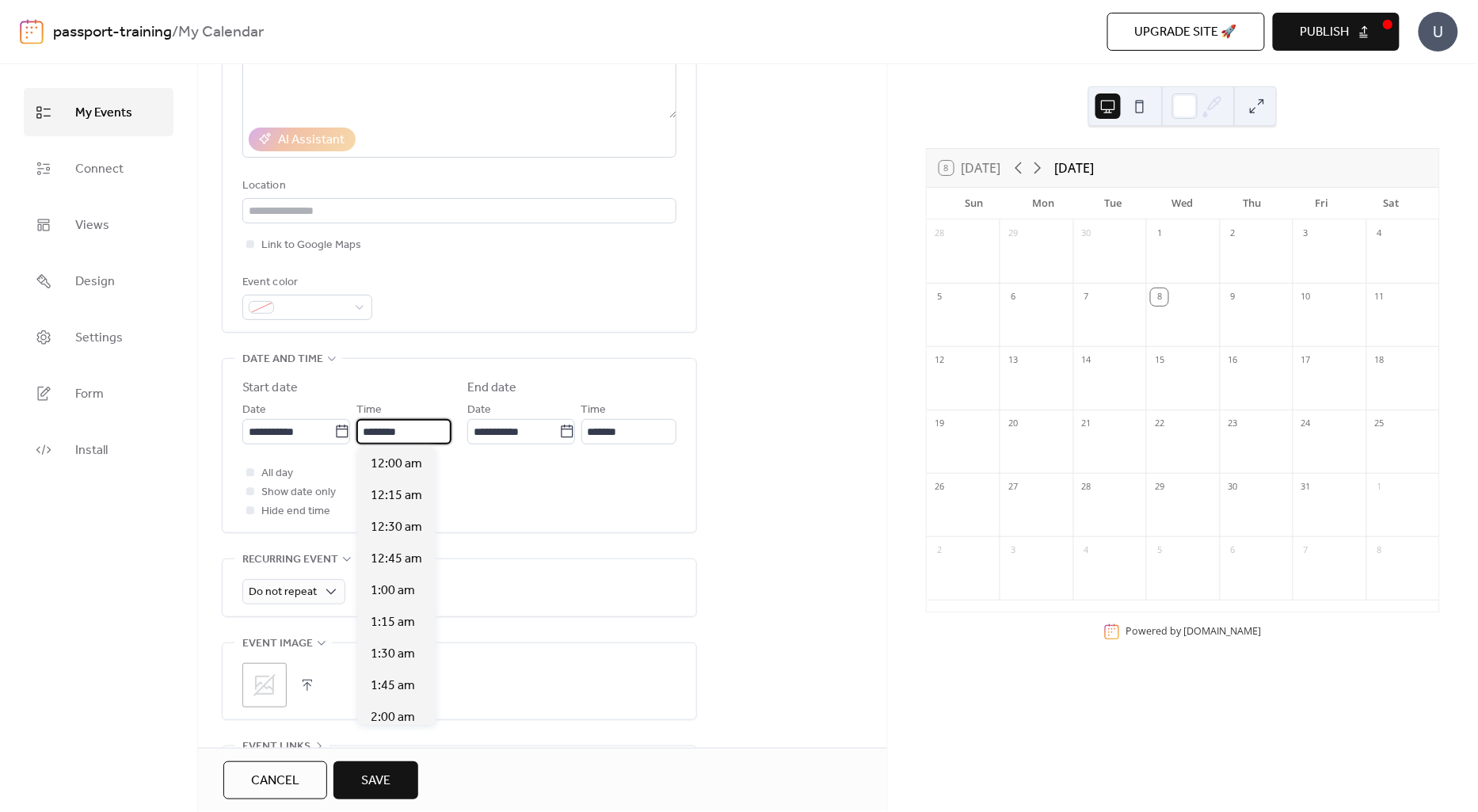
click at [402, 430] on input "********" at bounding box center [404, 431] width 95 height 25
click at [399, 624] on span "2:00 pm" at bounding box center [393, 630] width 45 height 19
type input "*******"
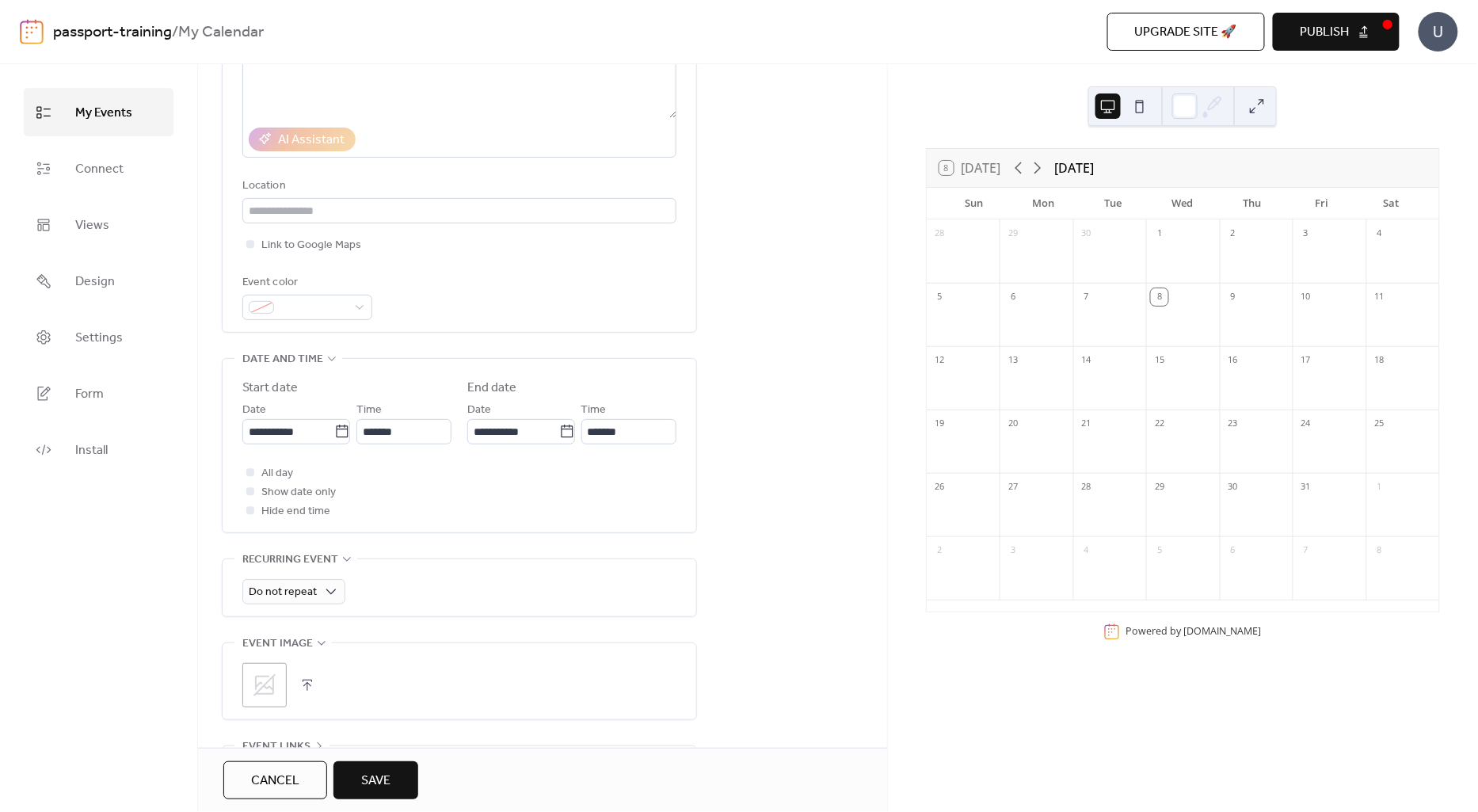
scroll to position [0, 0]
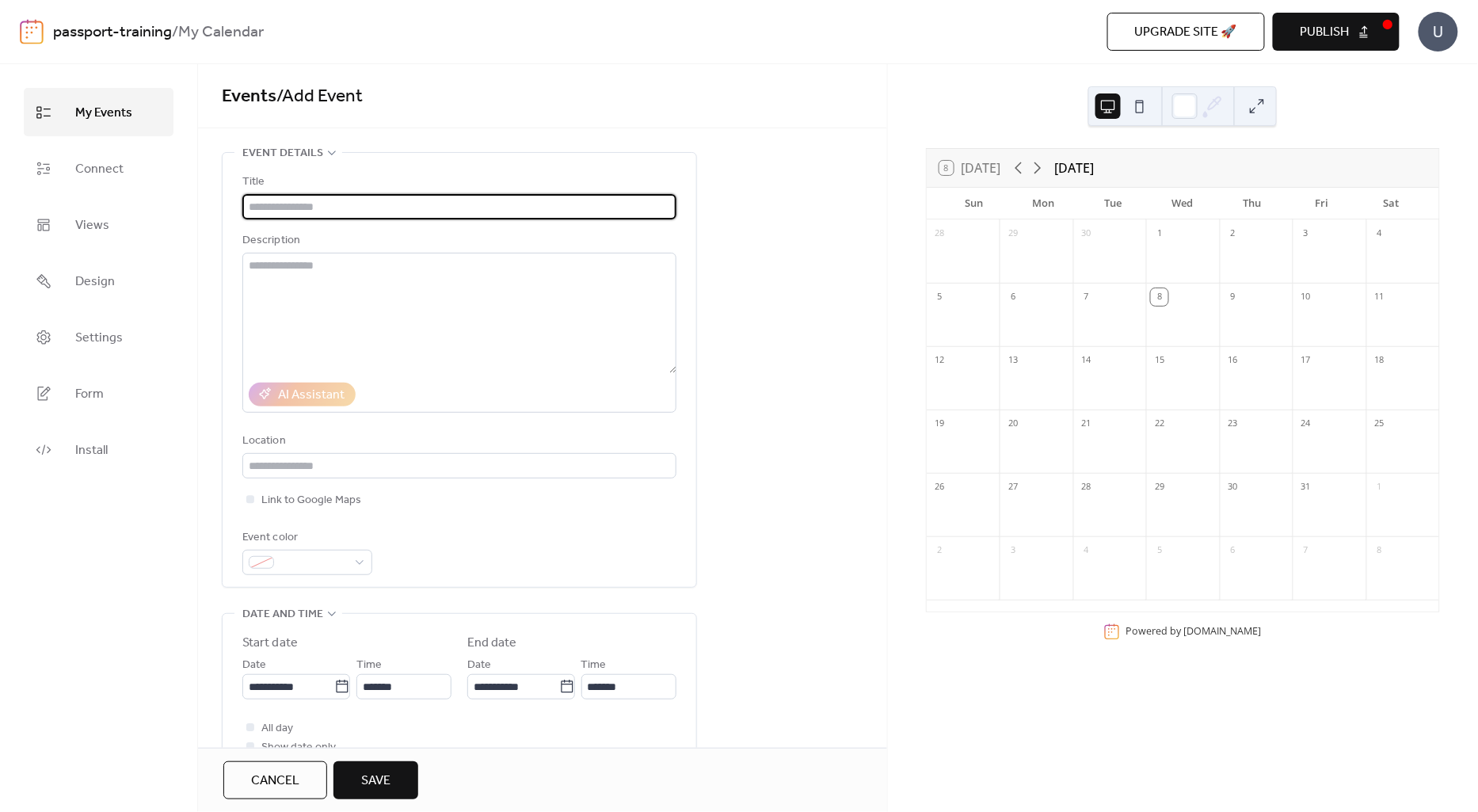
paste input "**********"
type input "**********"
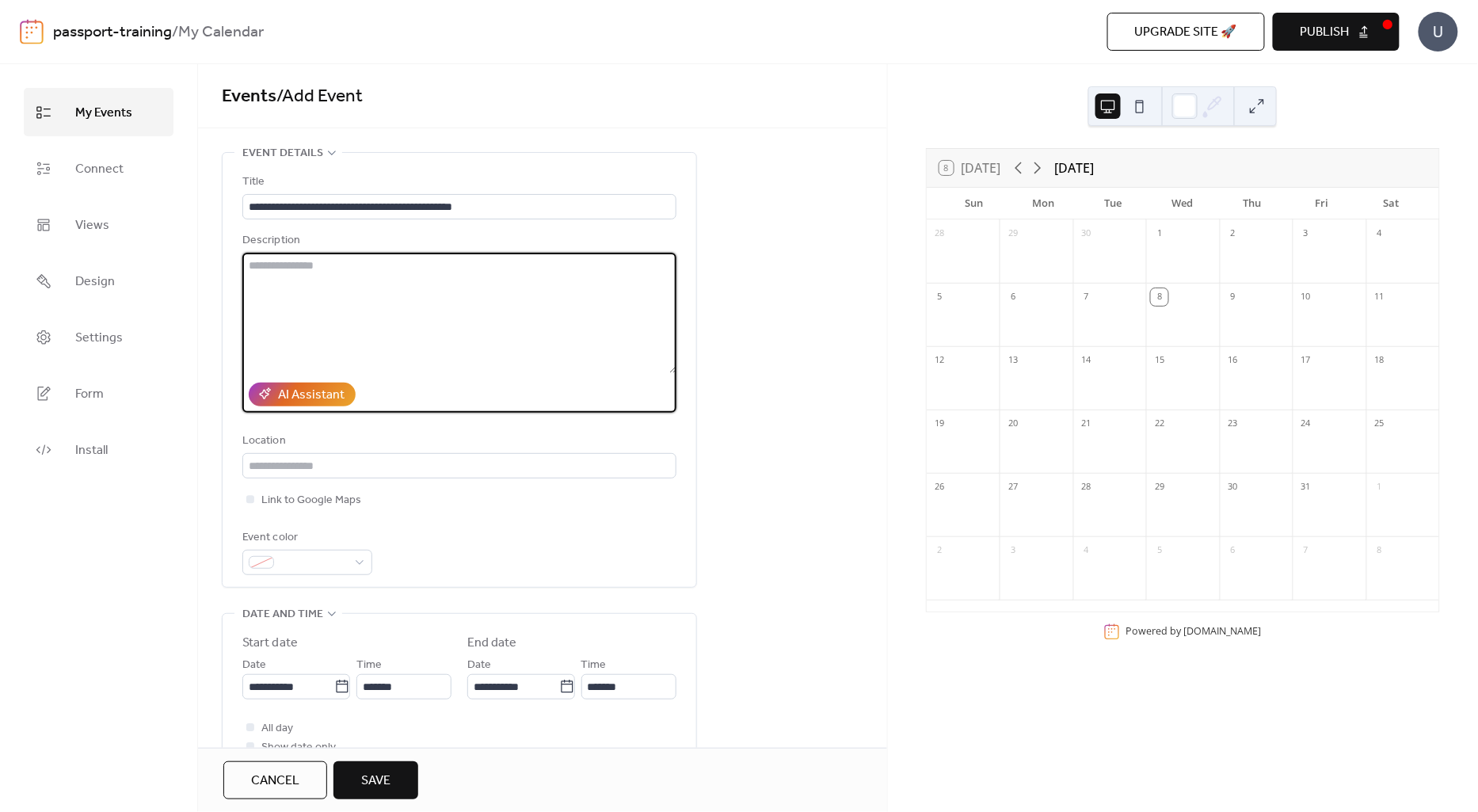
paste textarea "**********"
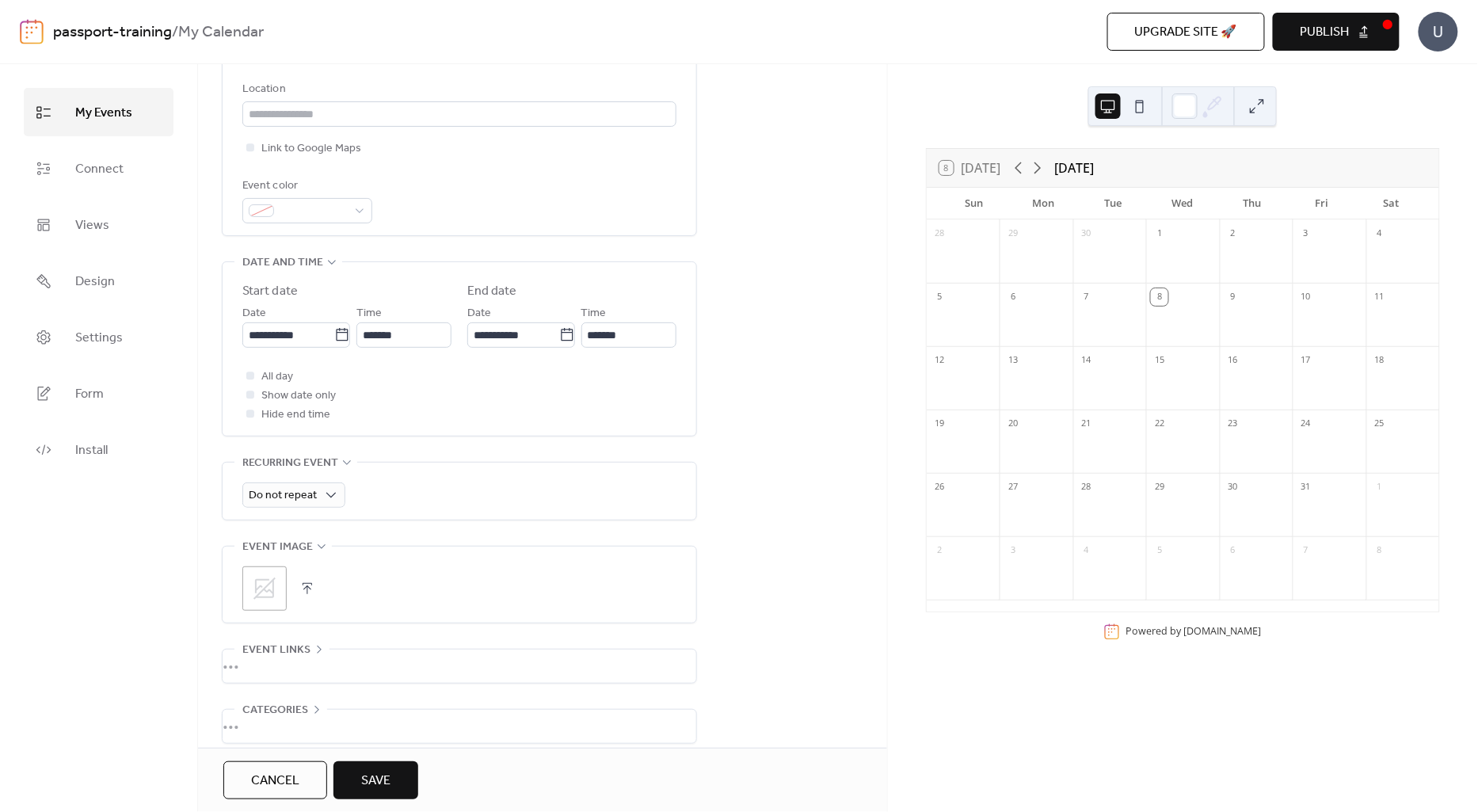
scroll to position [431, 0]
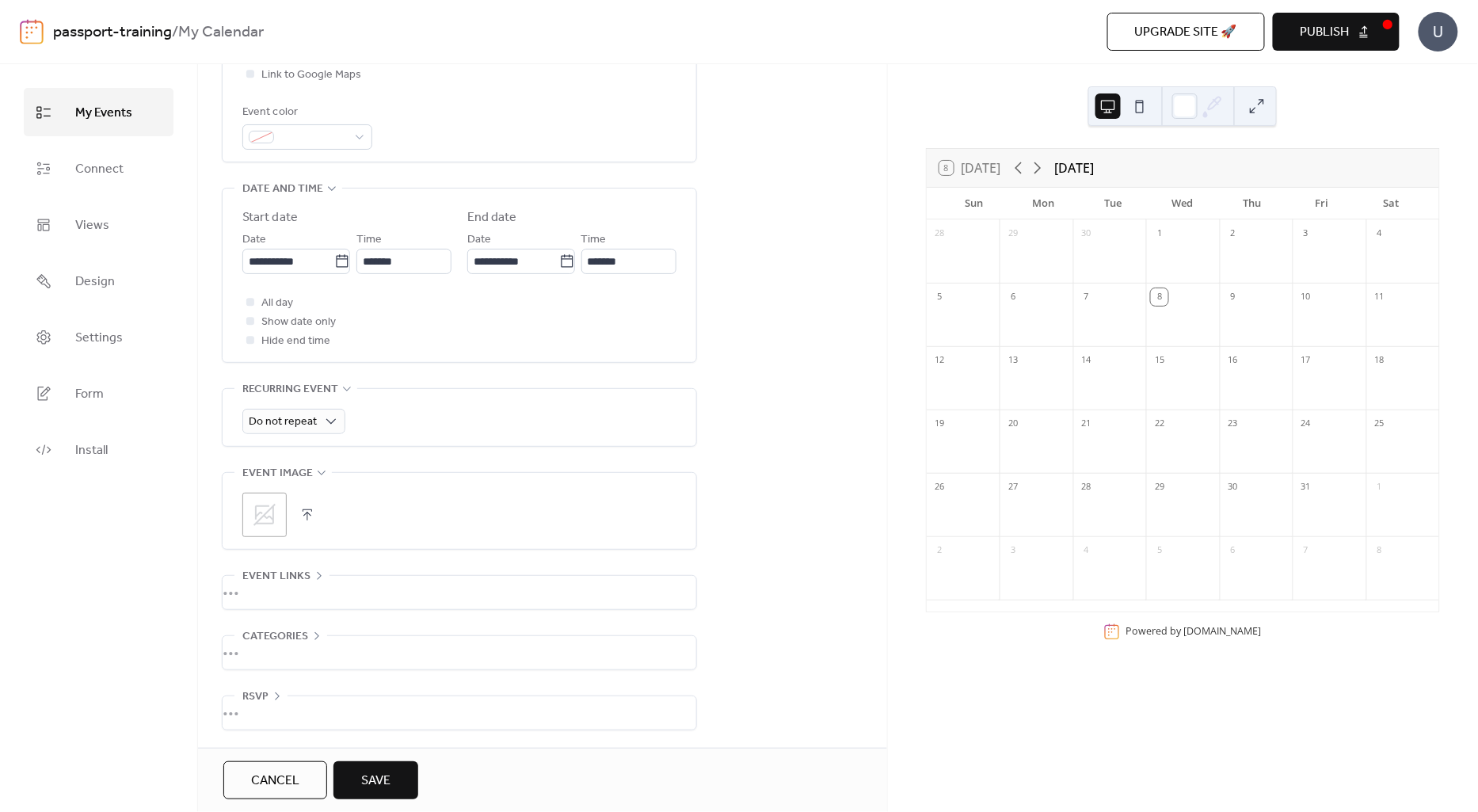
type textarea "**********"
click at [308, 507] on button "button" at bounding box center [307, 514] width 22 height 22
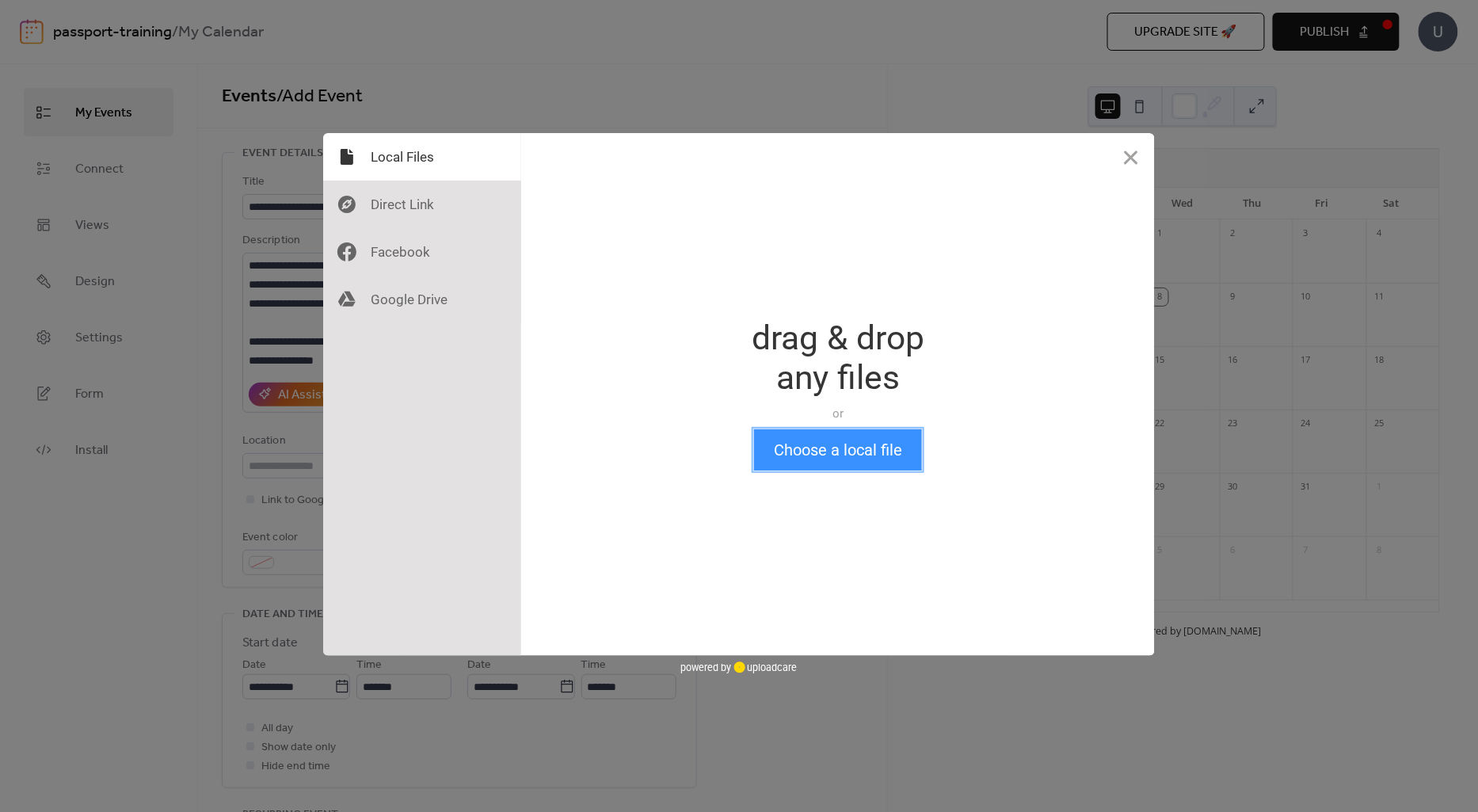
click at [872, 456] on button "Choose a local file" at bounding box center [838, 450] width 168 height 42
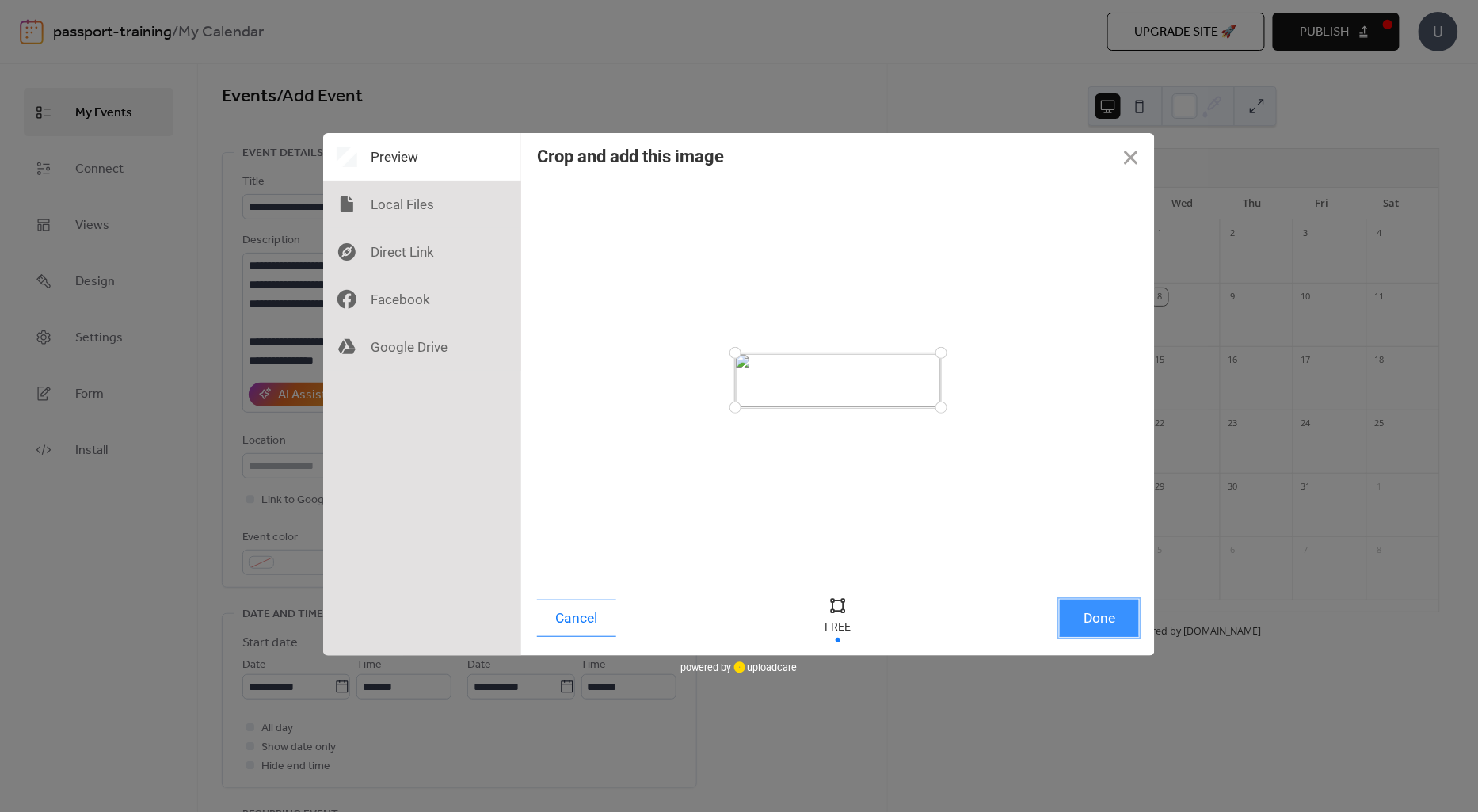
click at [1122, 621] on button "Done" at bounding box center [1099, 618] width 79 height 37
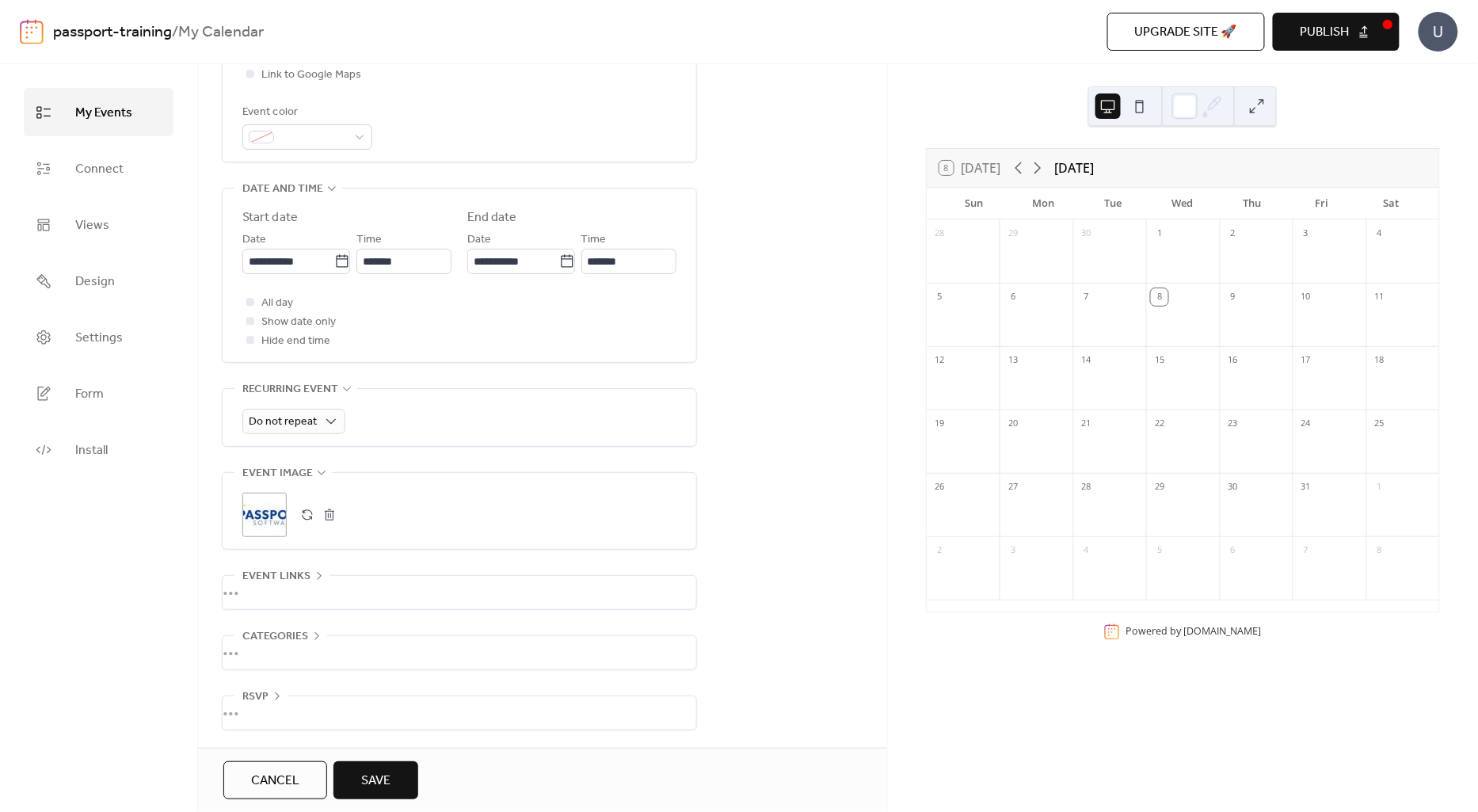
click at [269, 579] on div "•••" at bounding box center [460, 593] width 474 height 33
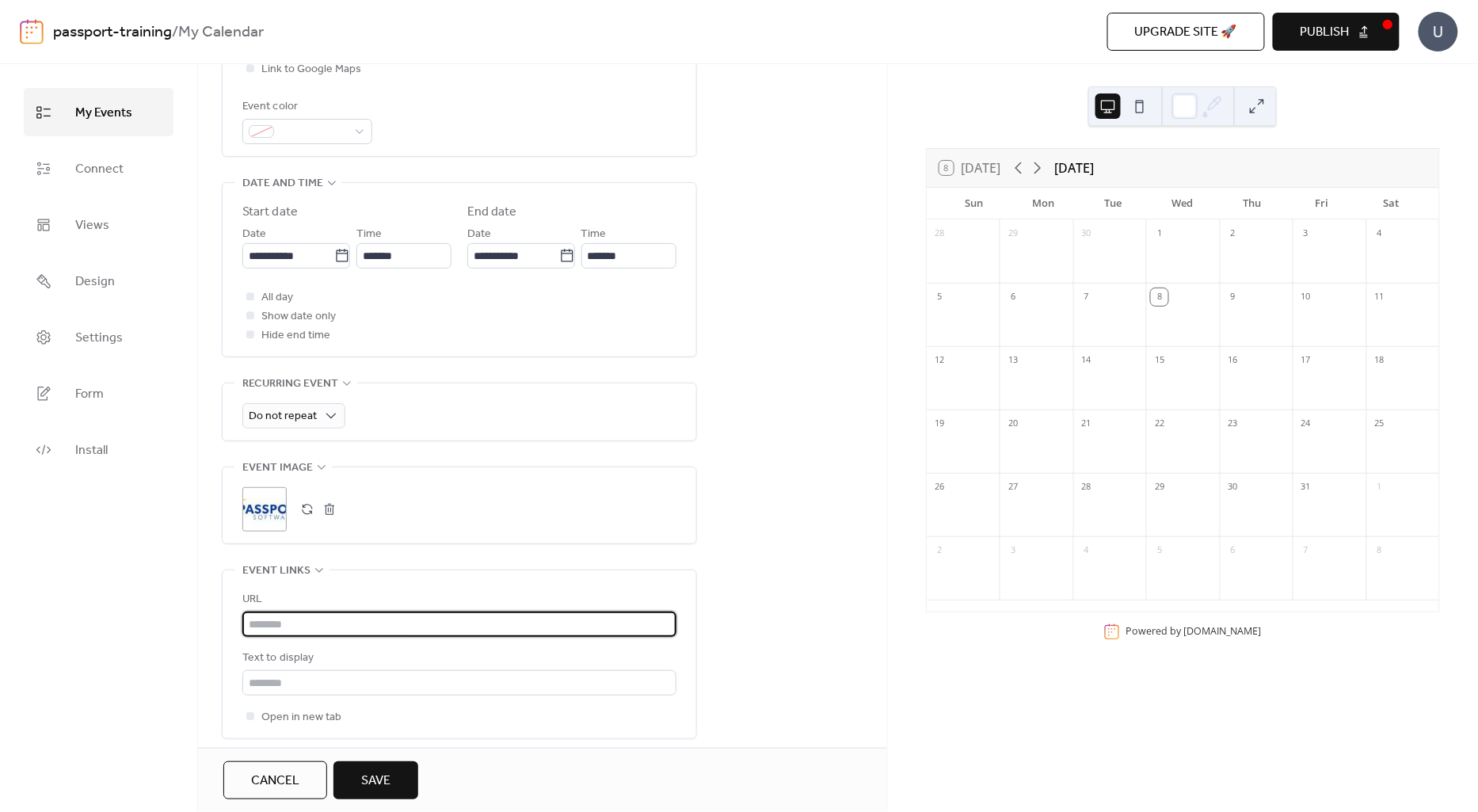
paste input "**********"
type input "**********"
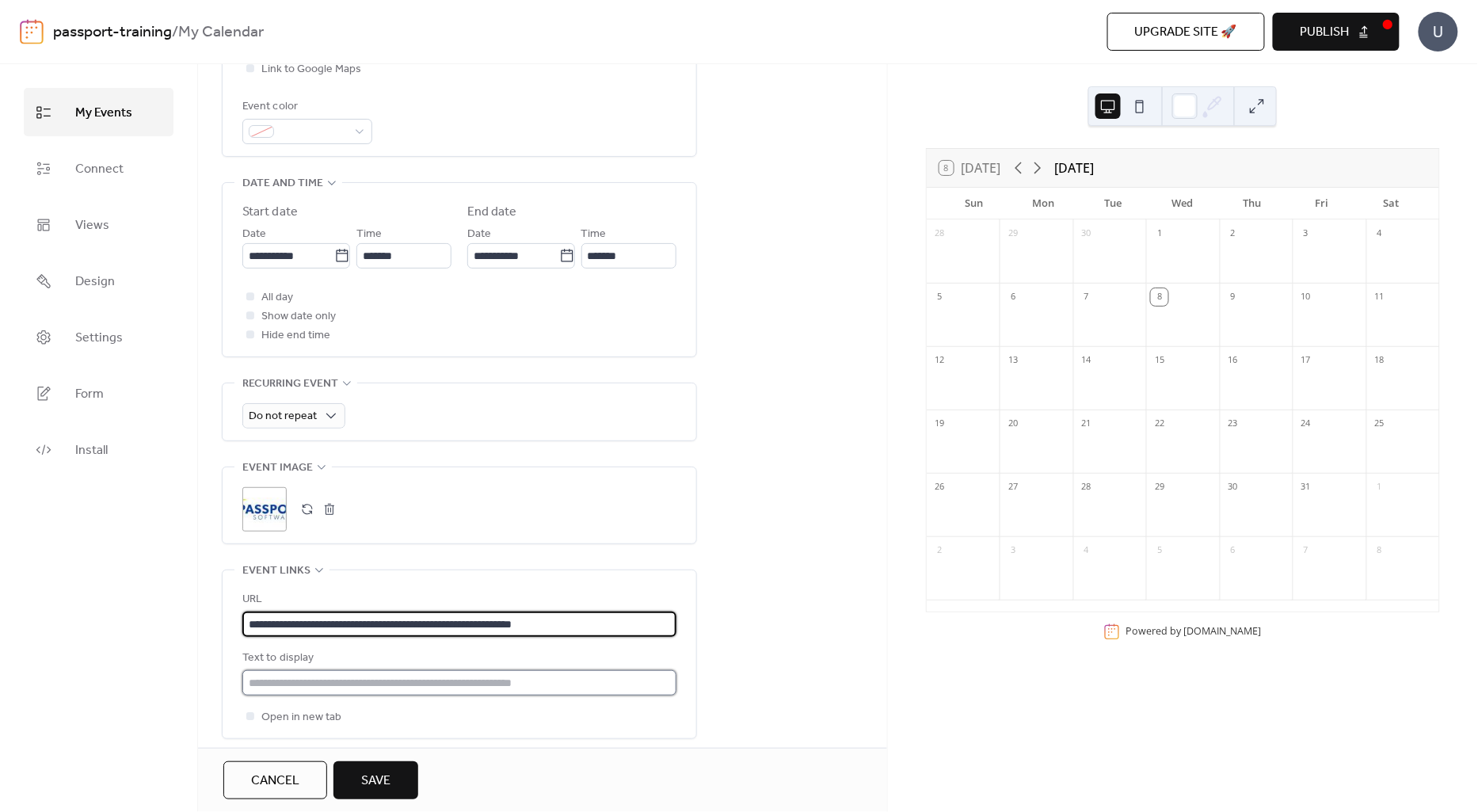
click at [296, 681] on input "text" at bounding box center [460, 682] width 434 height 25
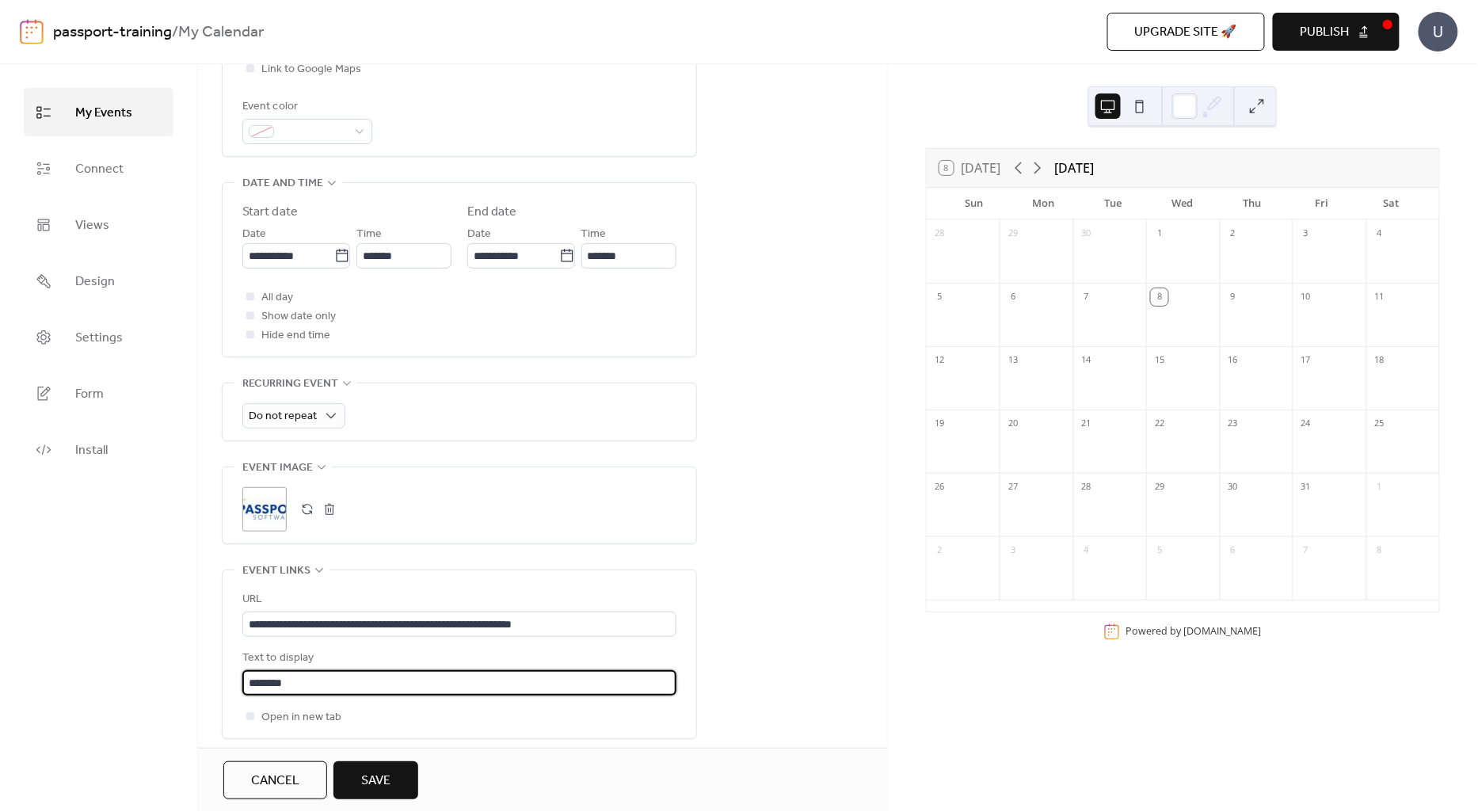
type input "********"
click at [259, 505] on div ";" at bounding box center [264, 509] width 44 height 44
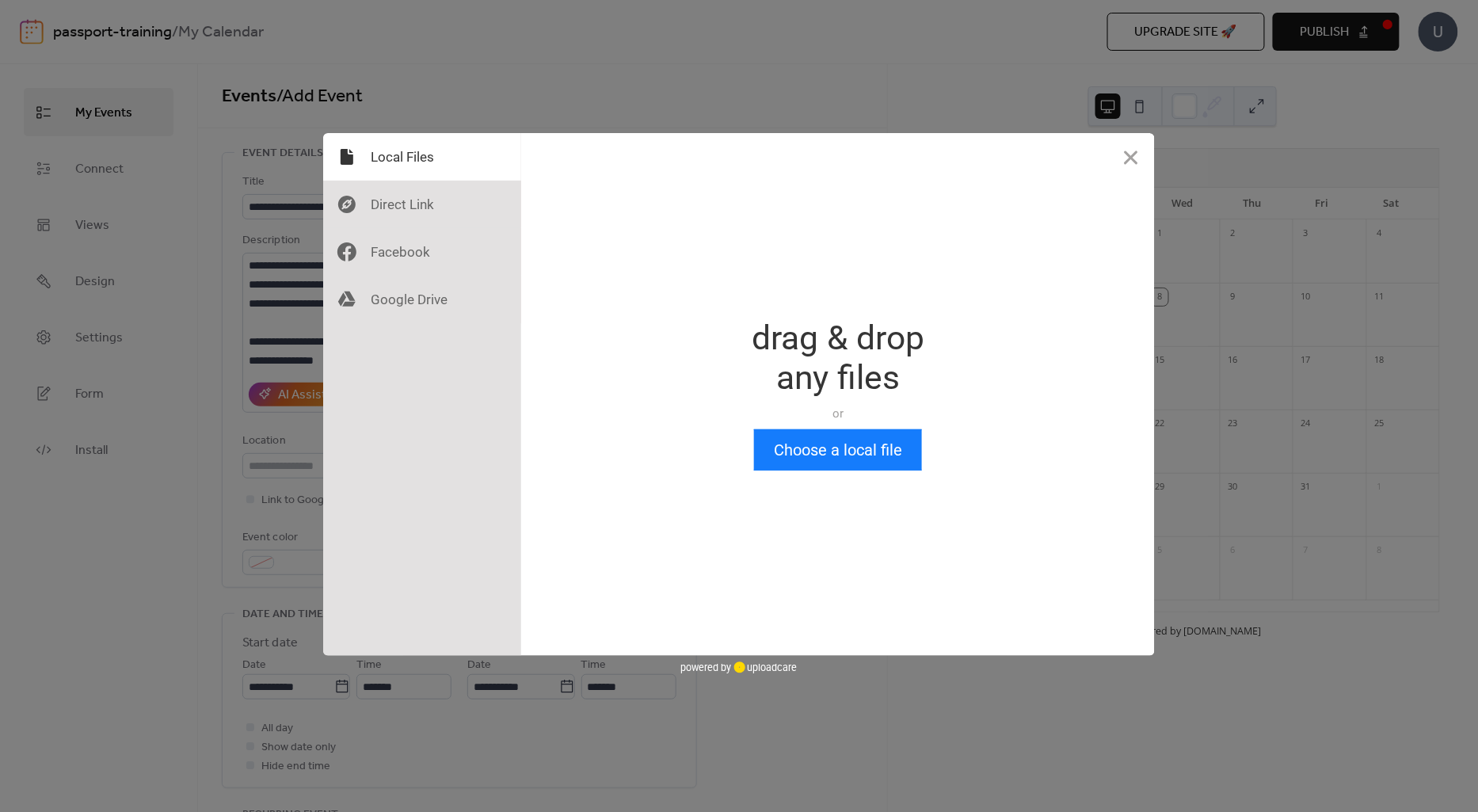
scroll to position [0, 0]
click at [1131, 166] on button "Close" at bounding box center [1131, 156] width 47 height 47
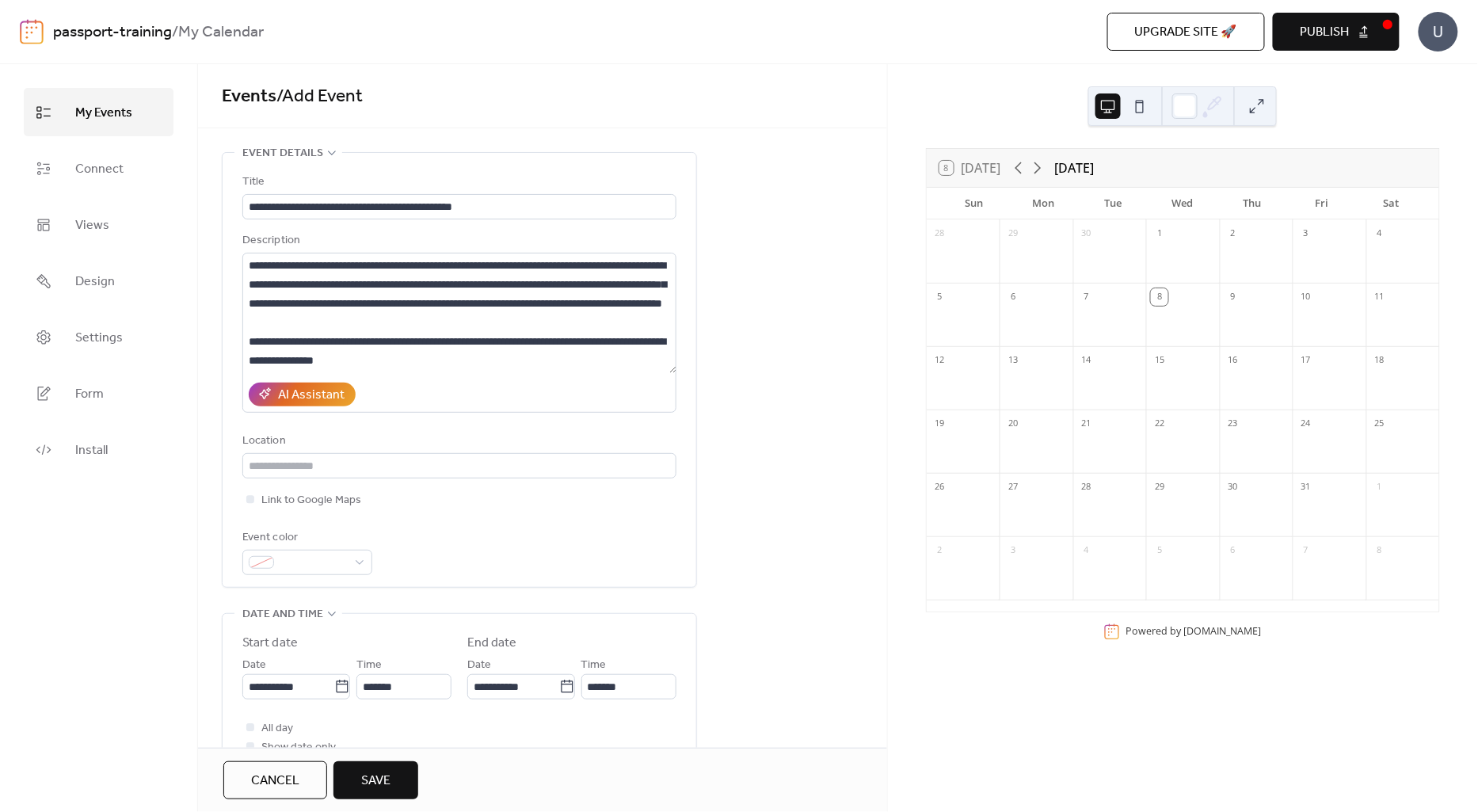
click at [377, 780] on span "Save" at bounding box center [376, 780] width 29 height 19
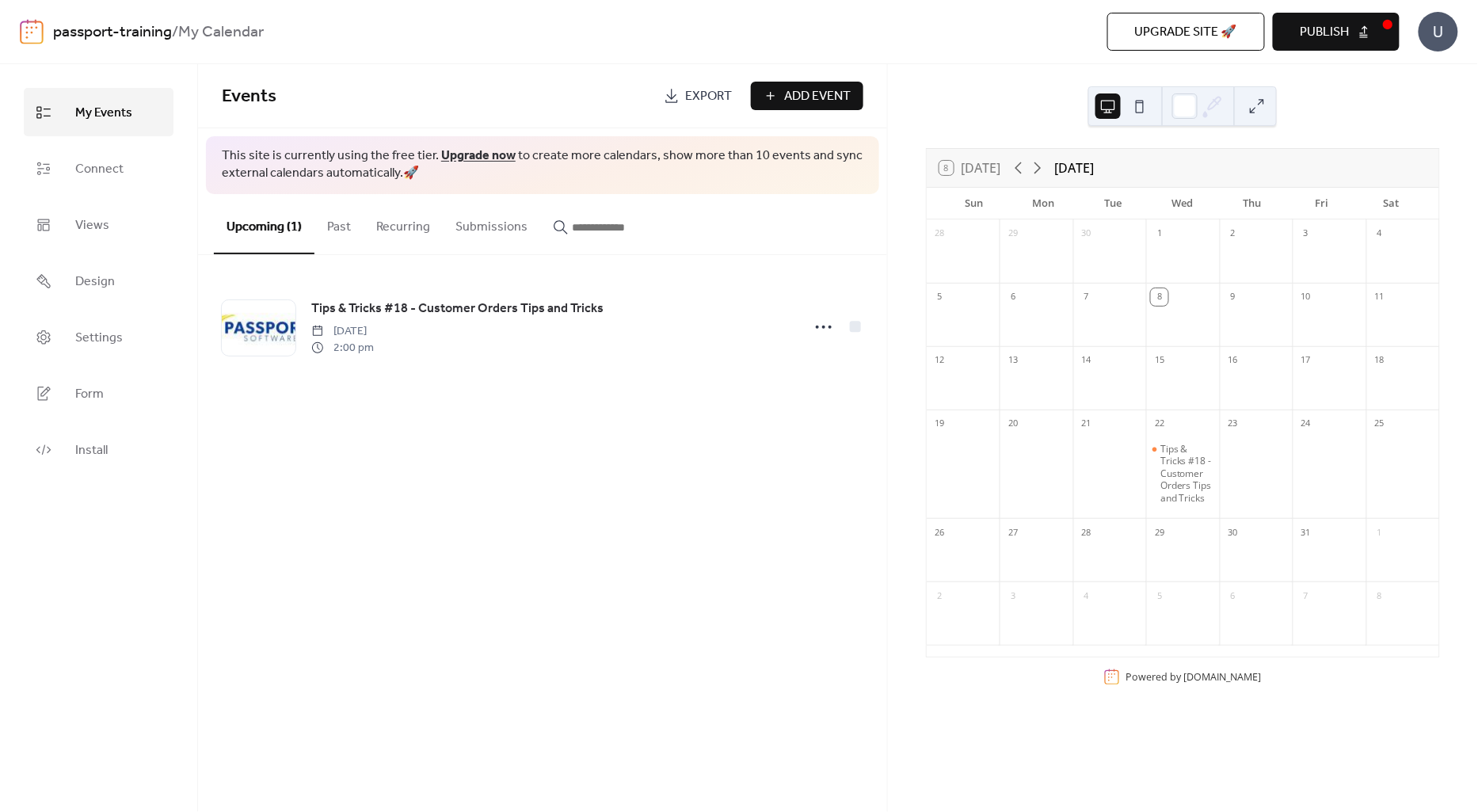
click at [1340, 29] on span "Publish" at bounding box center [1325, 32] width 49 height 19
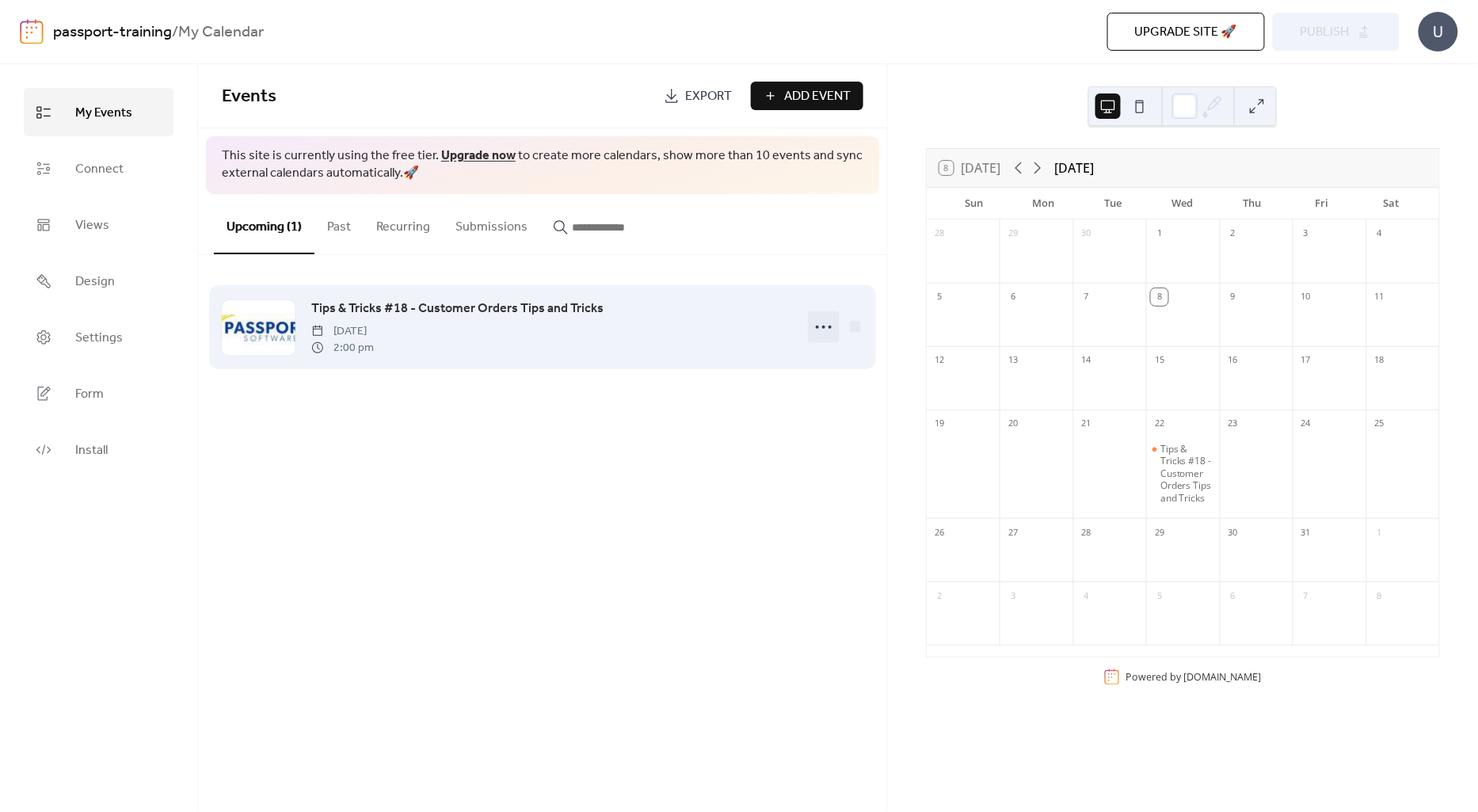
click at [829, 327] on icon at bounding box center [824, 327] width 25 height 25
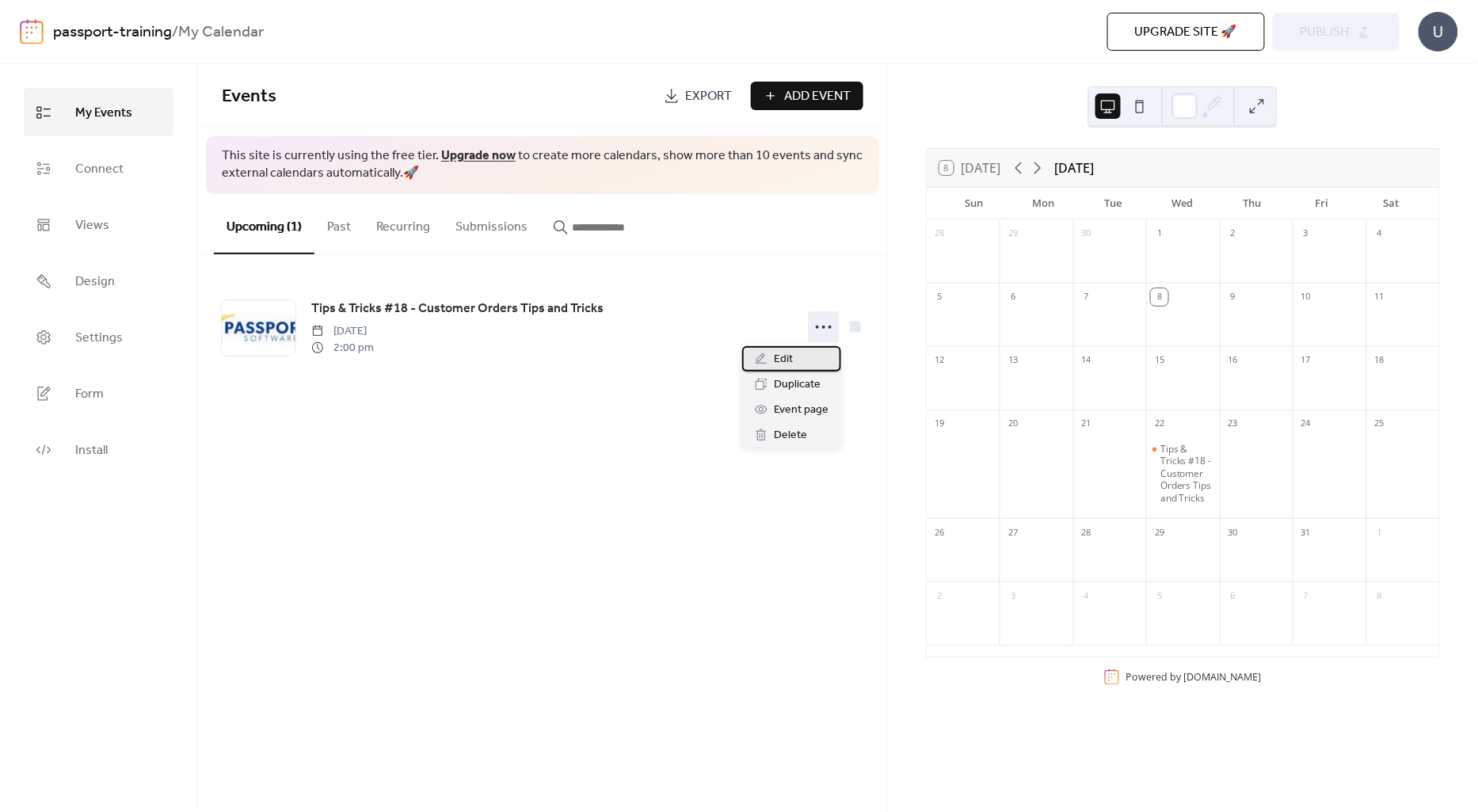
click at [798, 351] on div "Edit" at bounding box center [791, 358] width 99 height 25
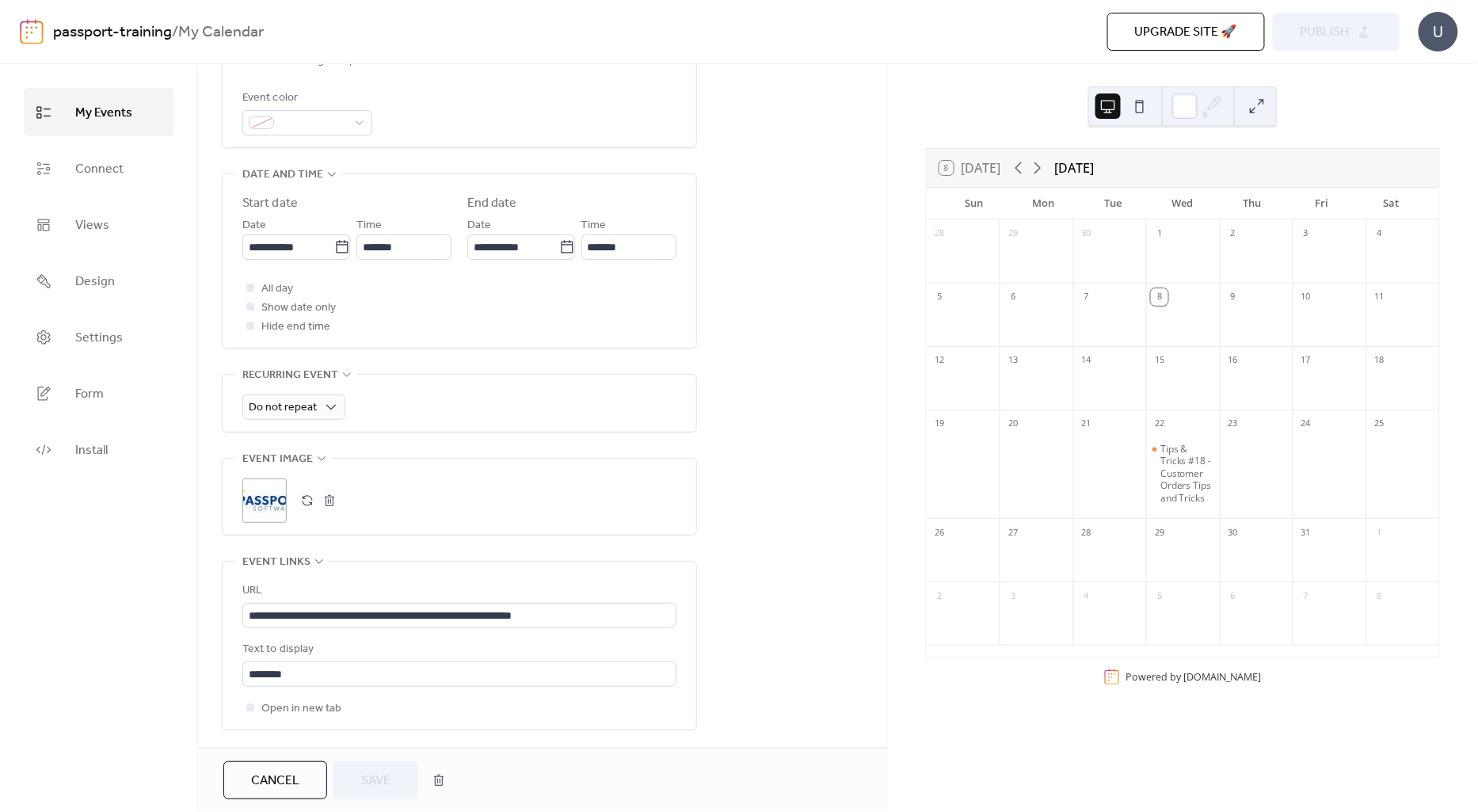
scroll to position [528, 0]
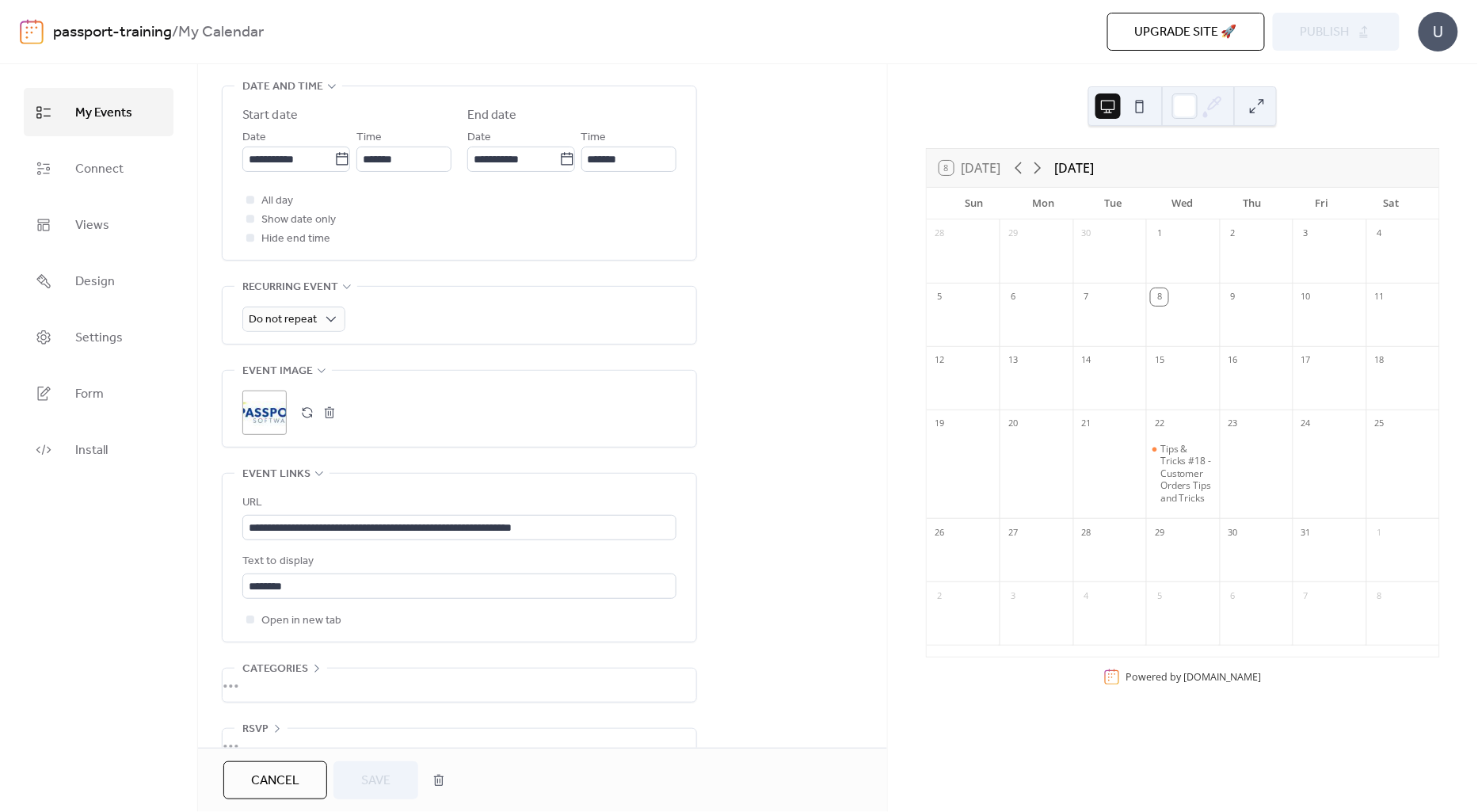
click at [272, 416] on div ";" at bounding box center [264, 412] width 44 height 44
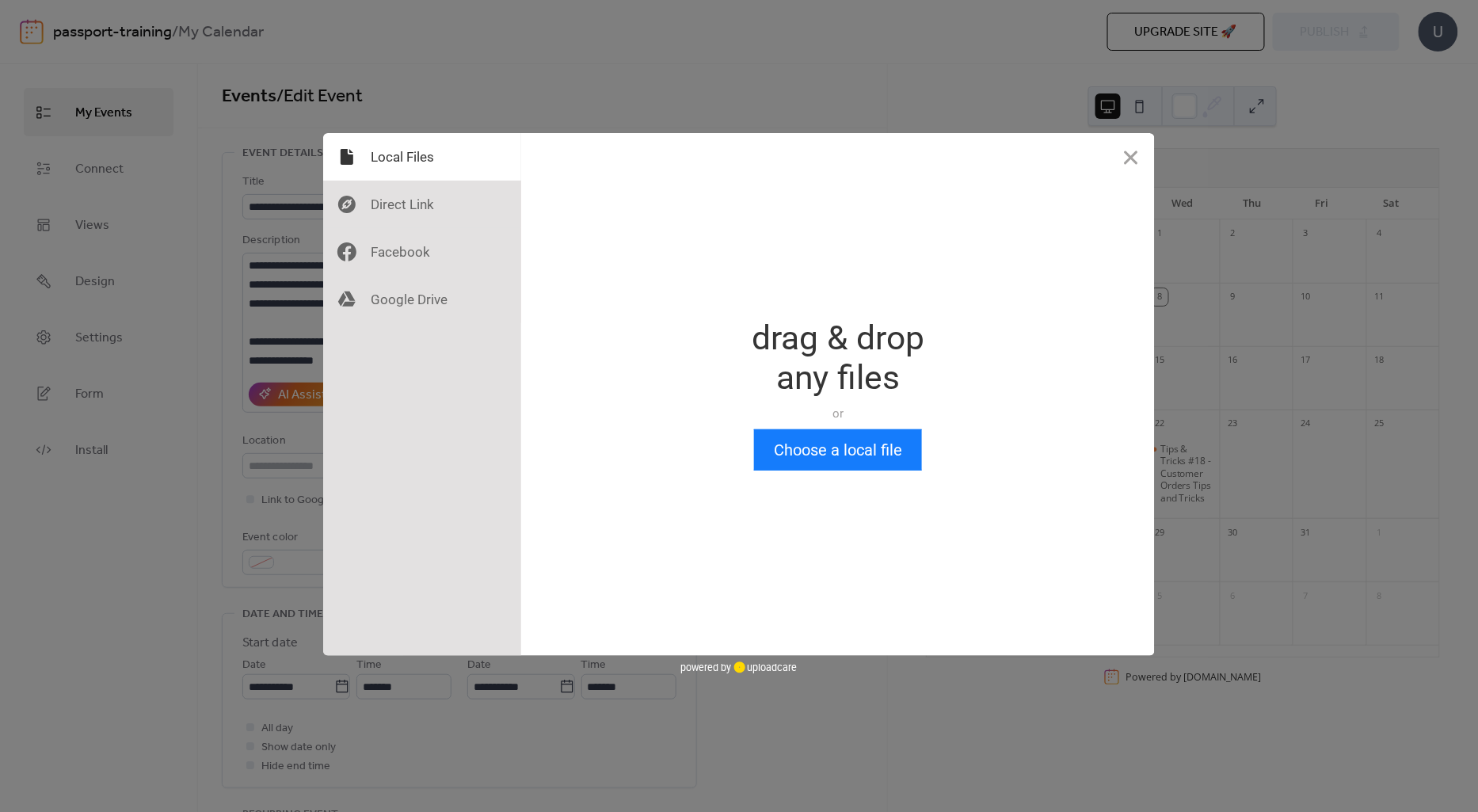
scroll to position [0, 0]
click at [845, 462] on button "Choose a local file" at bounding box center [838, 450] width 168 height 42
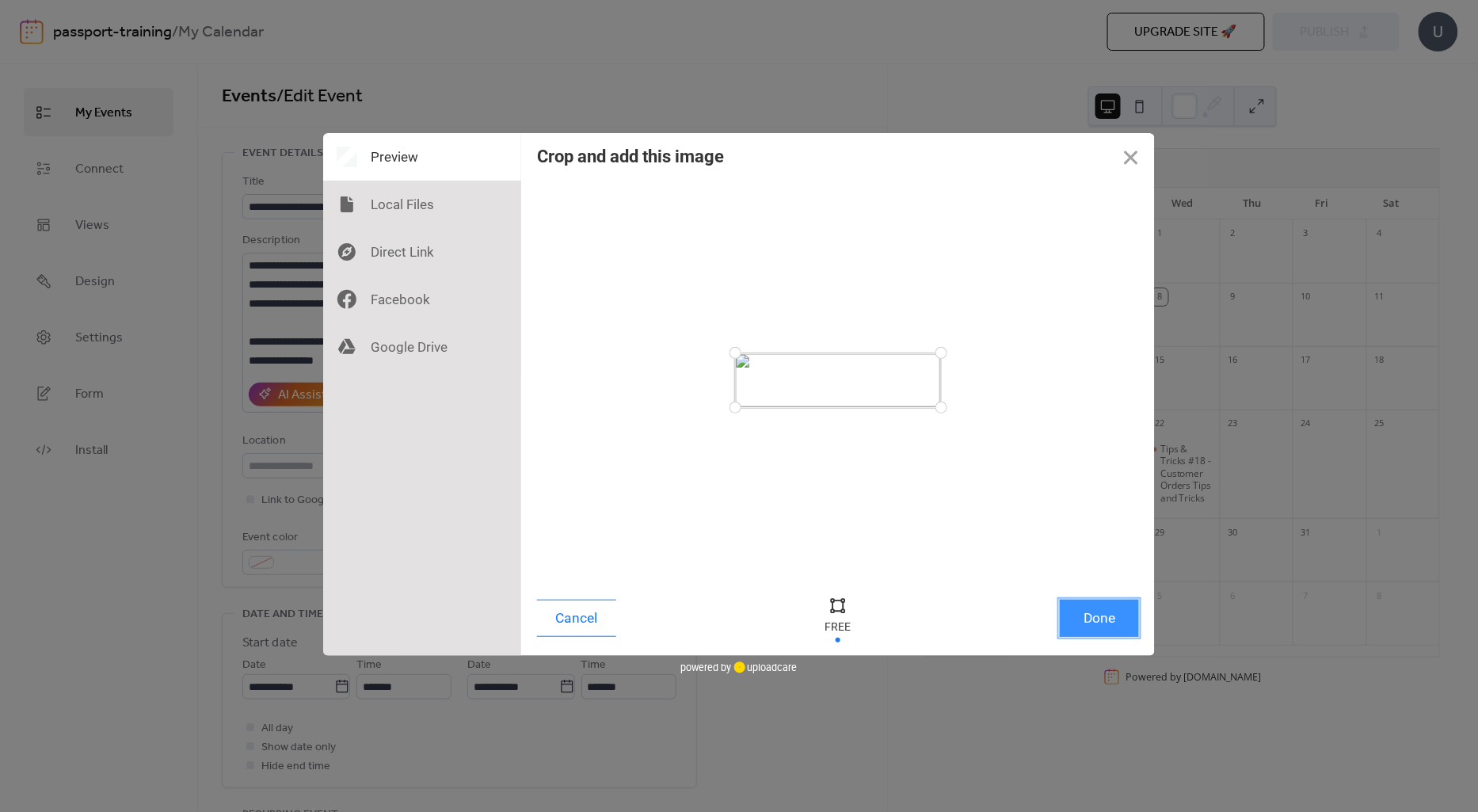
click at [1115, 627] on button "Done" at bounding box center [1099, 618] width 79 height 37
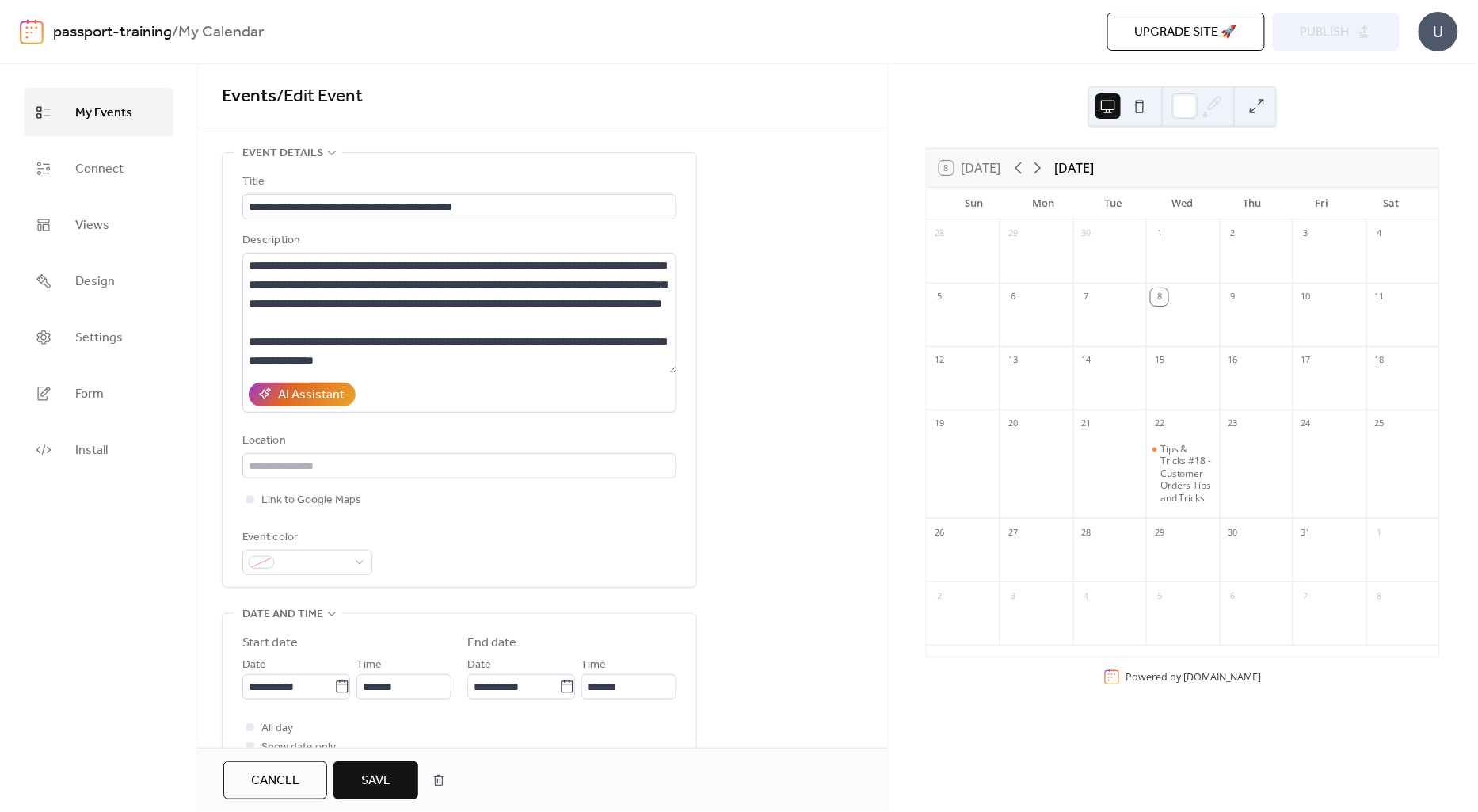
click at [357, 785] on button "Save" at bounding box center [376, 780] width 85 height 38
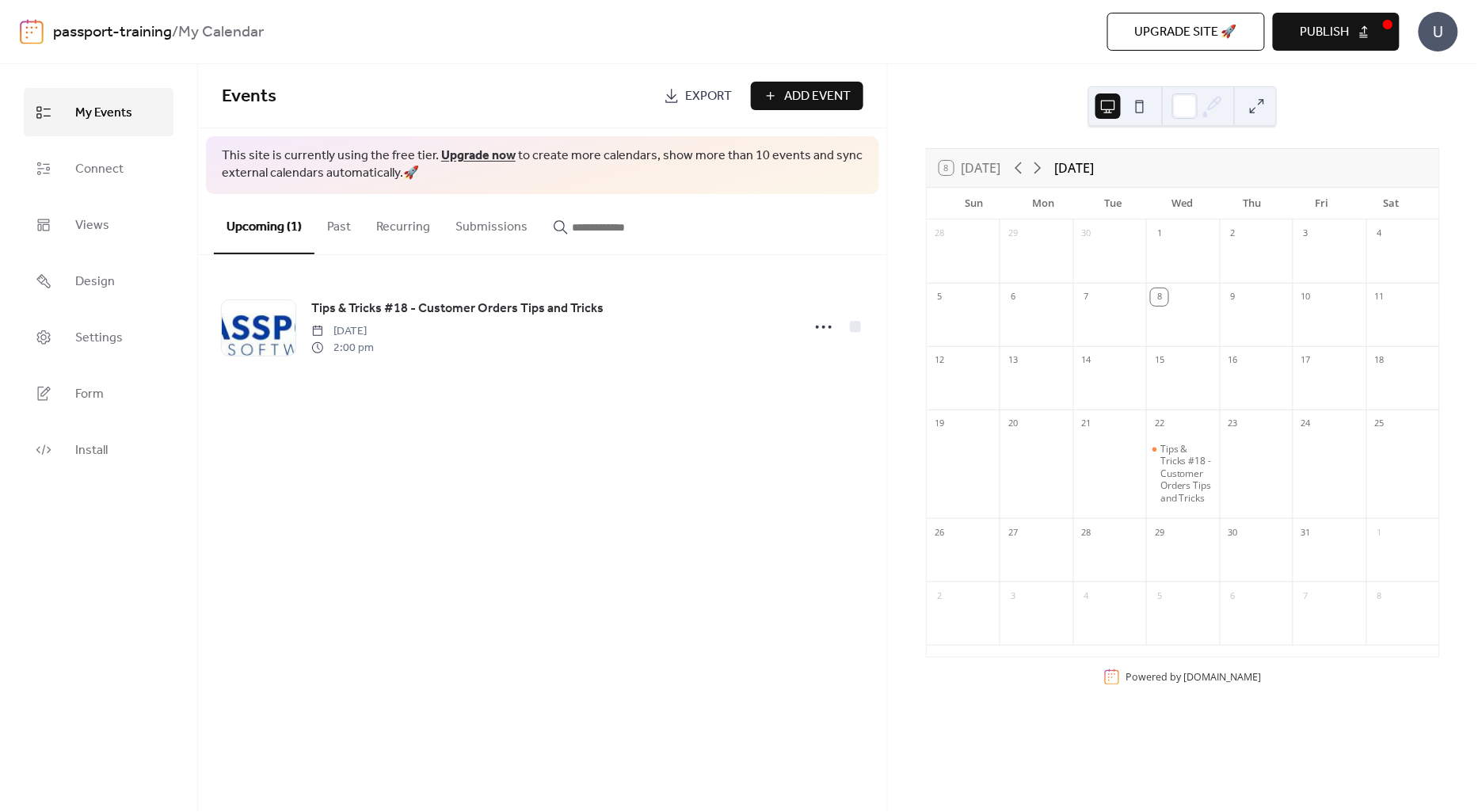
click at [1337, 28] on span "Publish" at bounding box center [1325, 32] width 49 height 19
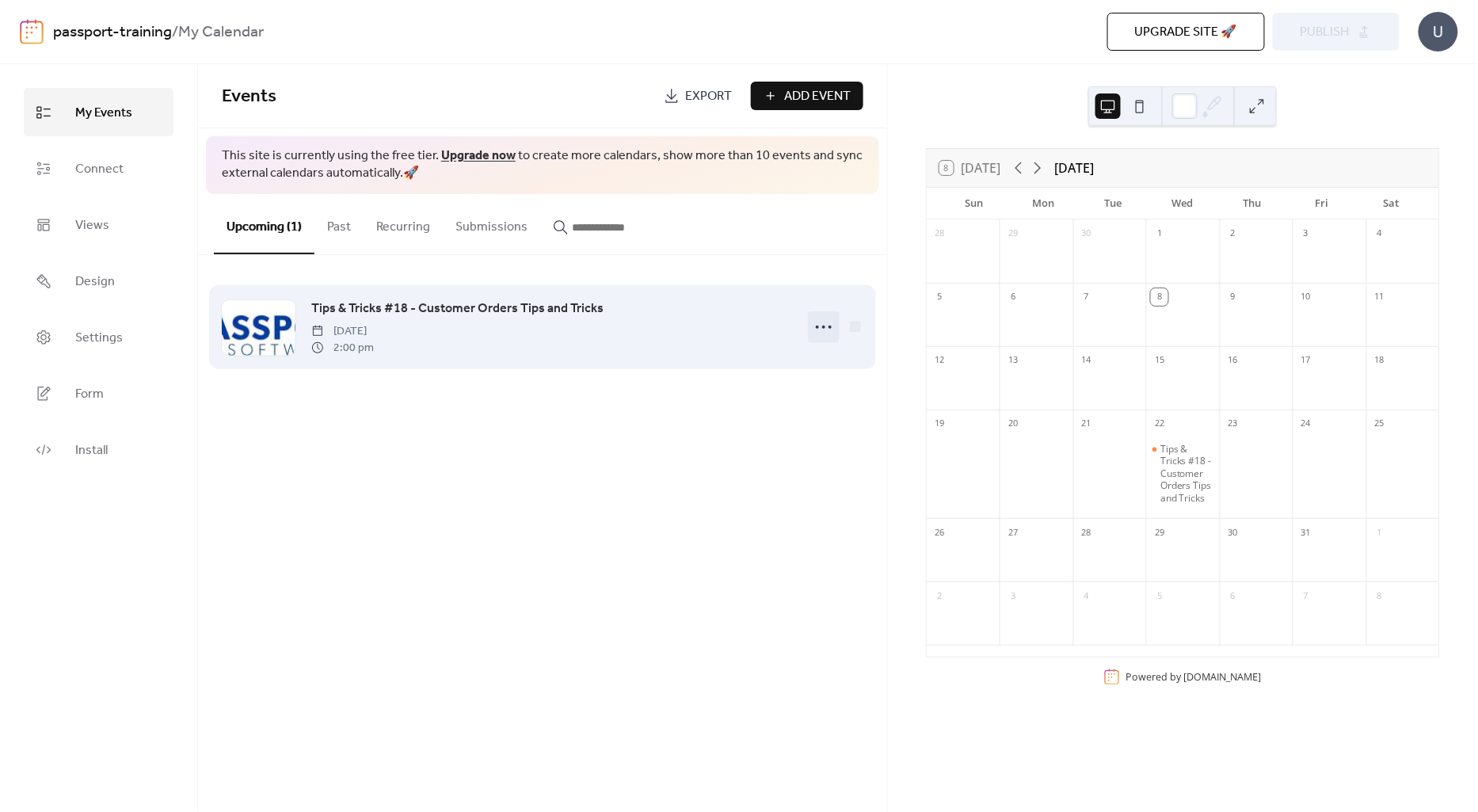
click at [822, 327] on circle at bounding box center [824, 327] width 3 height 3
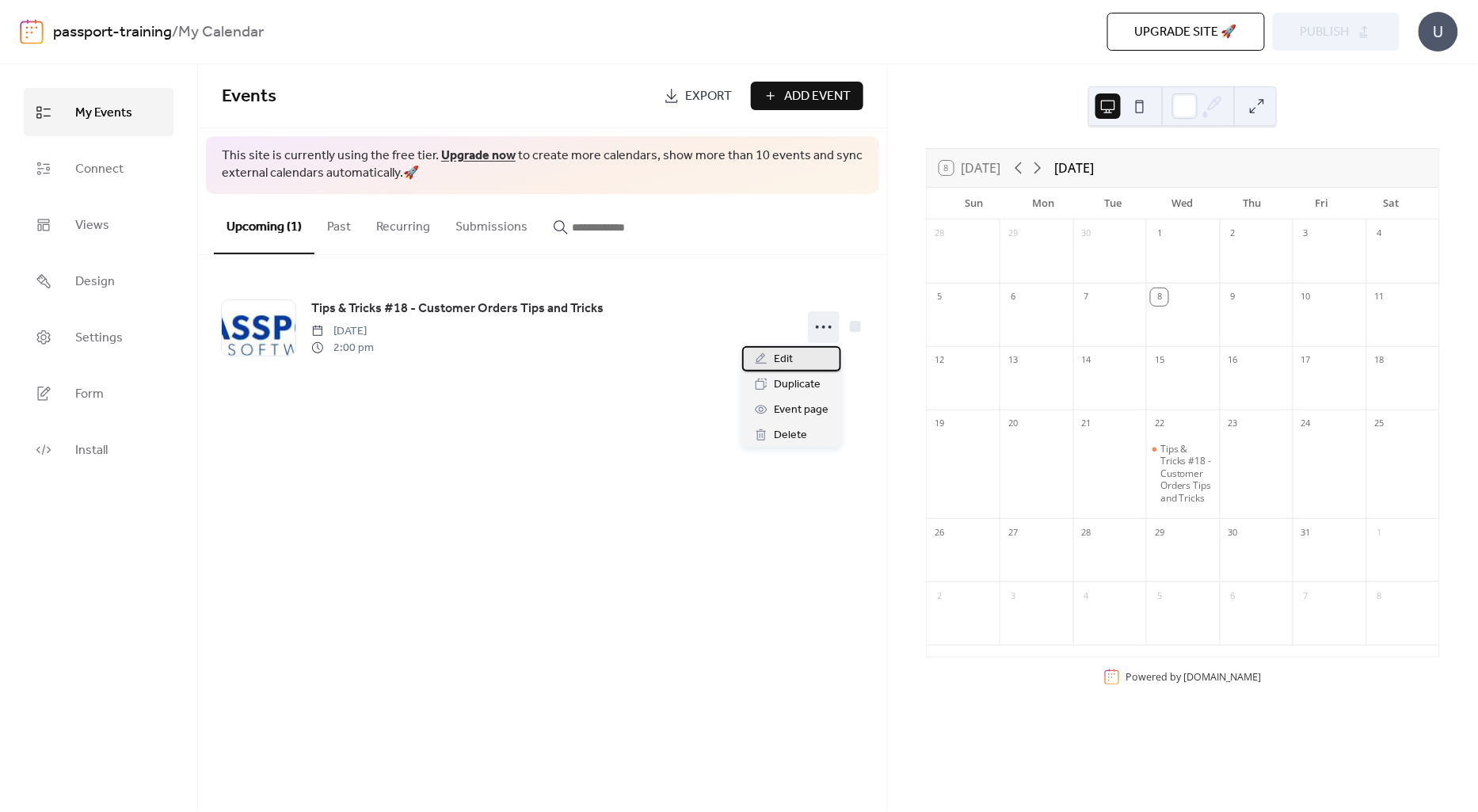
click at [805, 360] on div "Edit" at bounding box center [791, 358] width 99 height 25
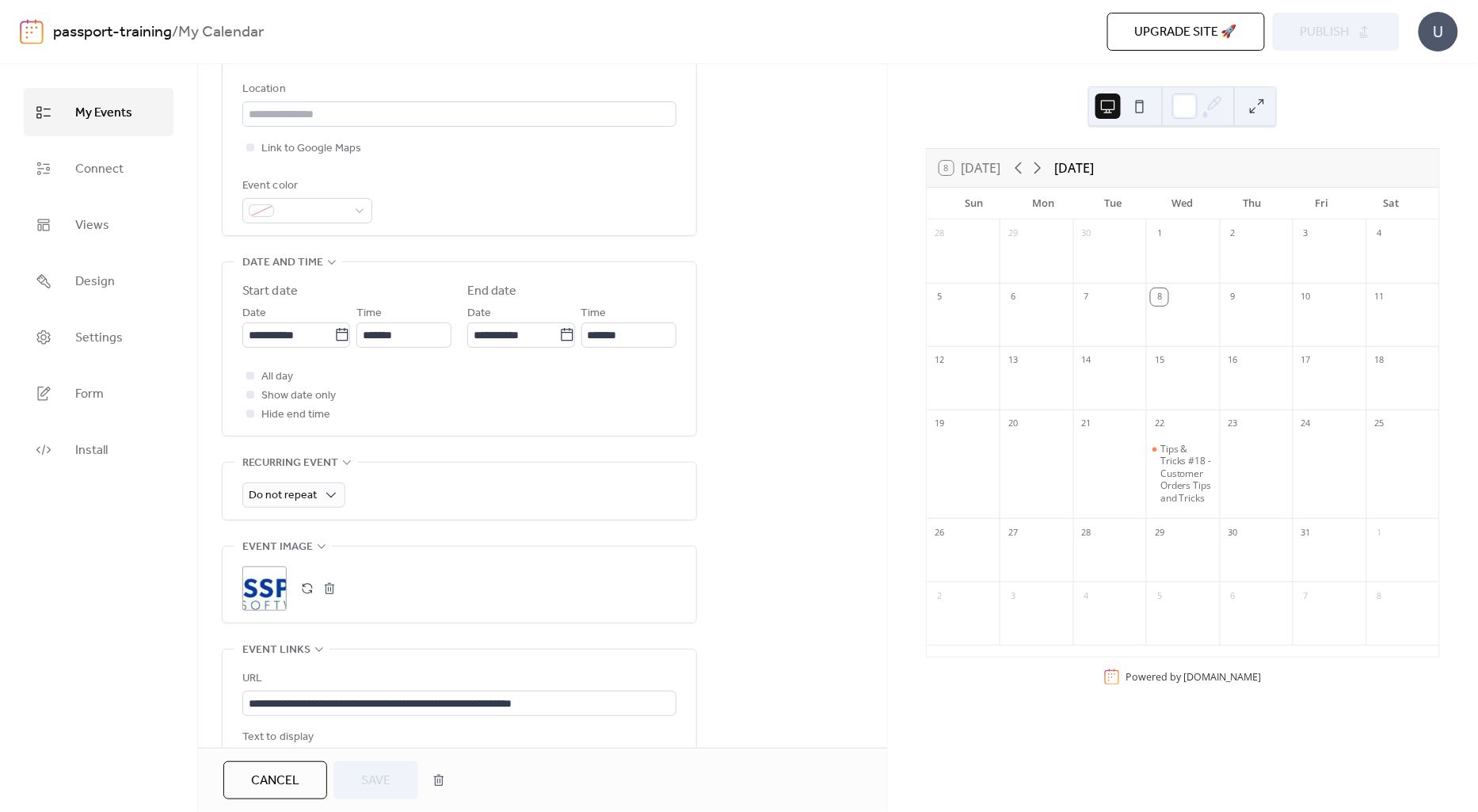
scroll to position [440, 0]
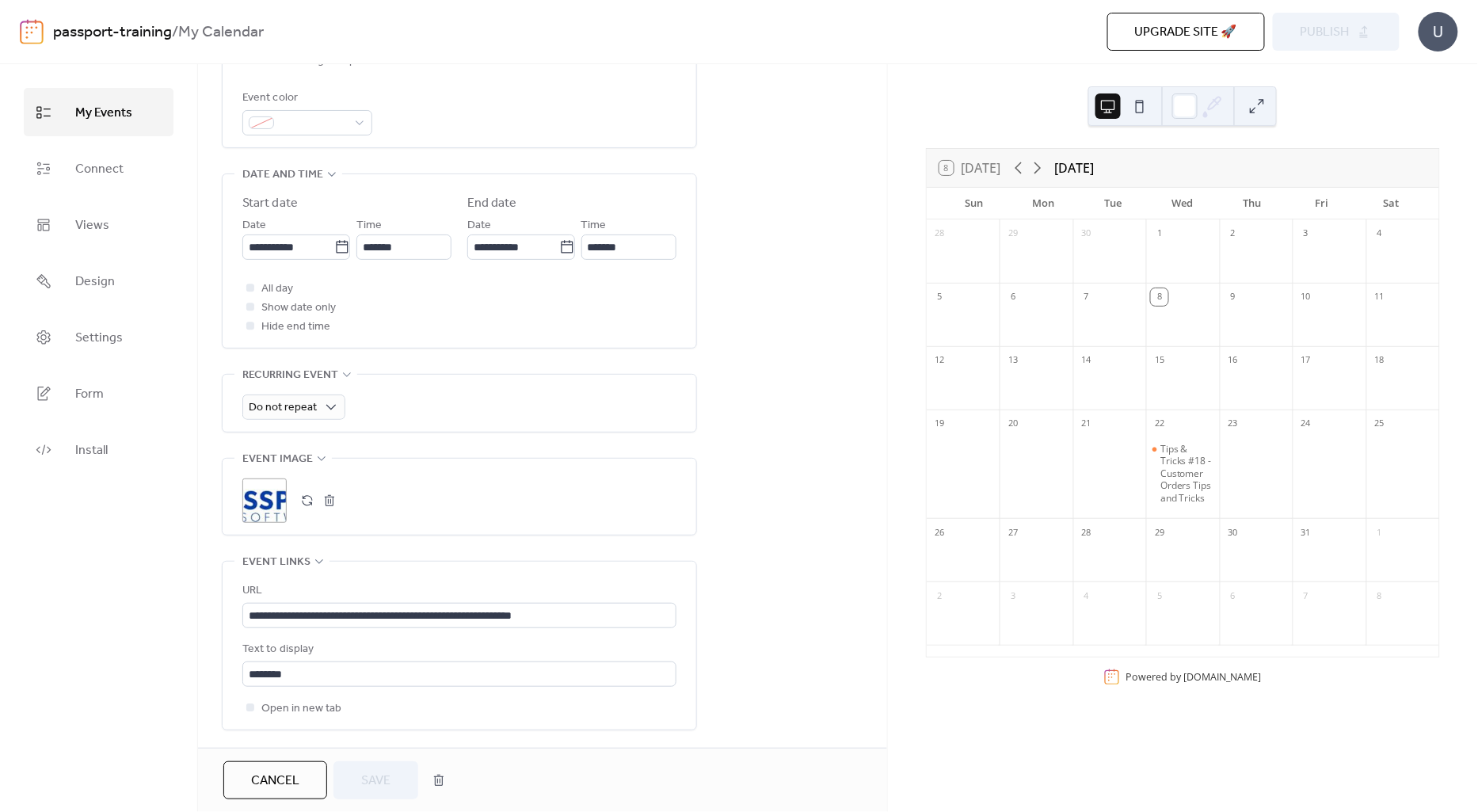
click at [327, 501] on button "button" at bounding box center [329, 500] width 22 height 22
click at [389, 780] on span "Save" at bounding box center [376, 780] width 29 height 19
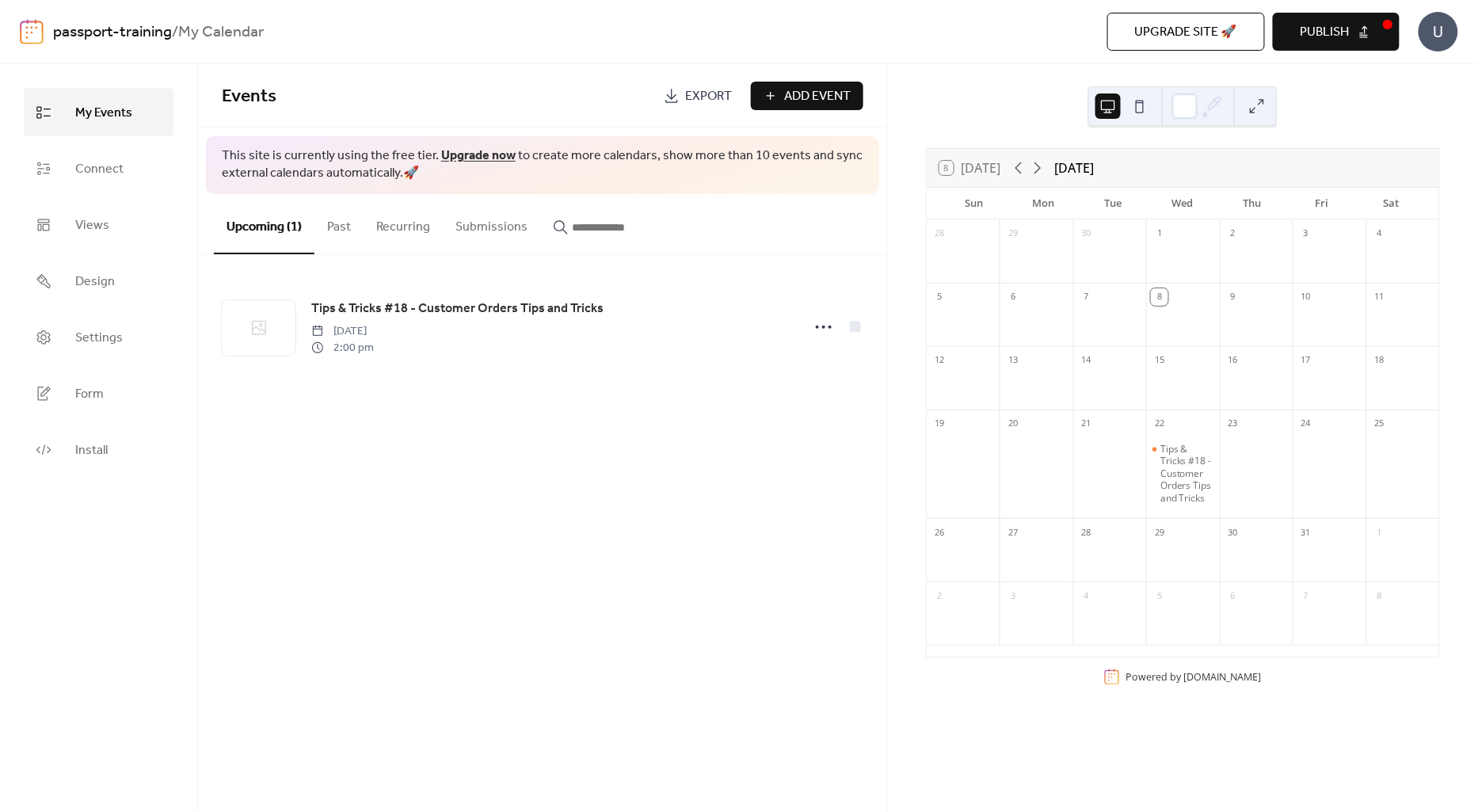
click at [1352, 36] on button "Publish" at bounding box center [1336, 32] width 126 height 38
click at [1443, 32] on div "U" at bounding box center [1439, 32] width 40 height 40
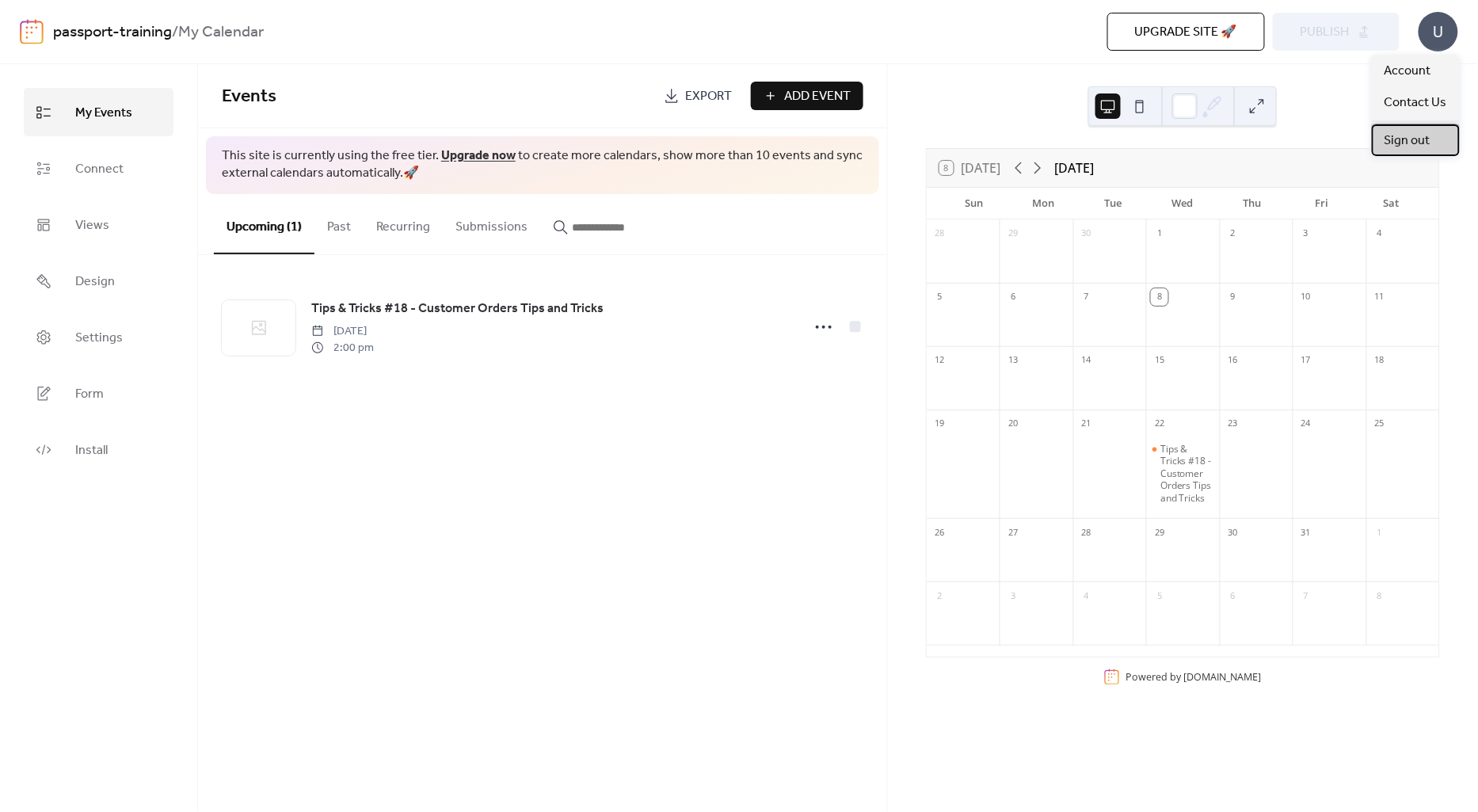
click at [1418, 143] on span "Sign out" at bounding box center [1407, 140] width 46 height 19
